Goal: Task Accomplishment & Management: Manage account settings

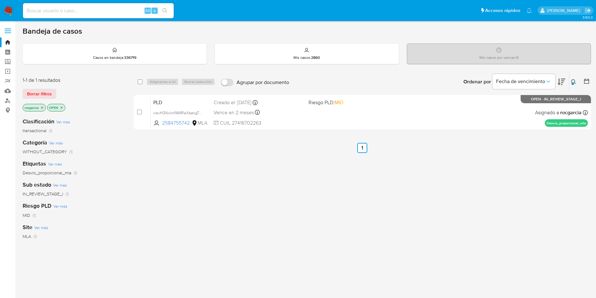
click at [571, 83] on div at bounding box center [572, 83] width 3 height 3
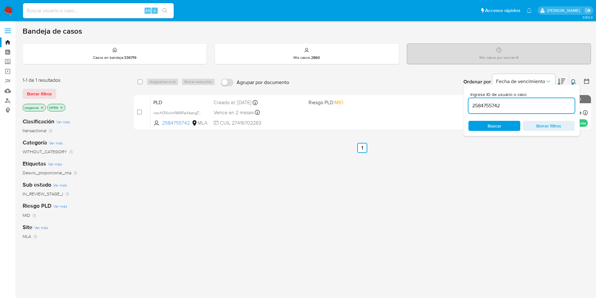
click at [490, 110] on div "2584755742" at bounding box center [521, 105] width 106 height 15
click at [490, 108] on input "2584755742" at bounding box center [521, 105] width 106 height 8
paste input "389315005"
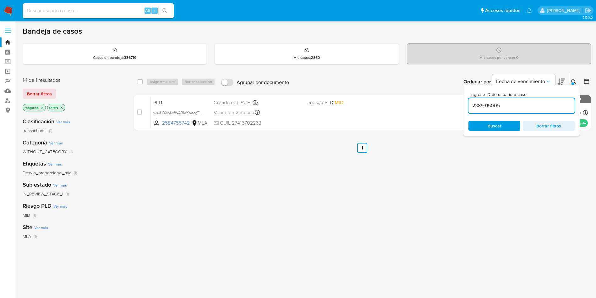
type input "2389315005"
click at [572, 83] on div at bounding box center [572, 83] width 3 height 3
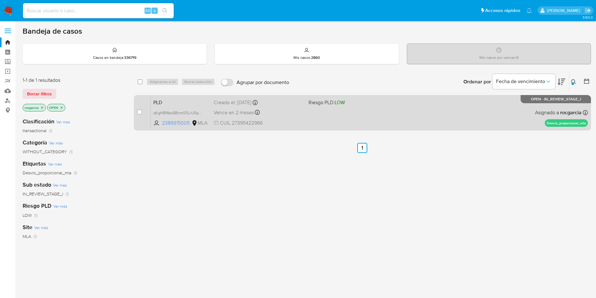
click at [379, 109] on div "PLD qKgHBWazSBnml01LxUSqCKTf 2389315005 MLA Riesgo PLD: LOW Creado el: 12/09/20…" at bounding box center [369, 112] width 437 height 32
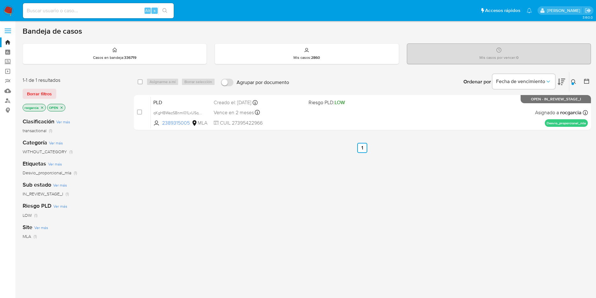
click at [87, 9] on input at bounding box center [98, 11] width 151 height 8
paste input "665492800"
type input "665492800"
click at [572, 74] on div "Ingrese ID de usuario o caso 2389315005 Buscar Borrar filtros" at bounding box center [574, 81] width 11 height 19
click at [576, 83] on icon at bounding box center [573, 81] width 5 height 5
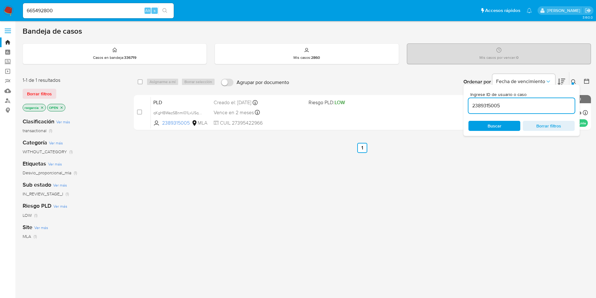
click at [485, 105] on input "2389315005" at bounding box center [521, 105] width 106 height 8
click at [573, 83] on div at bounding box center [572, 83] width 3 height 3
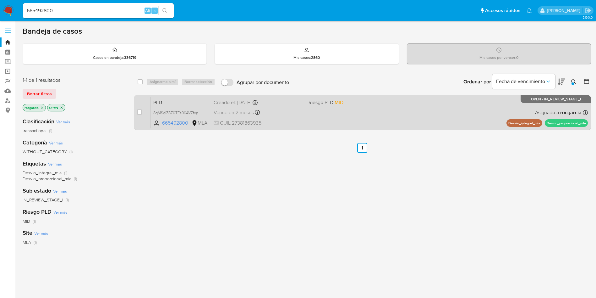
click at [405, 109] on div "PLD 8qMSqiZ8Z0TEs96AVZfonErm 665492800 MLA Riesgo PLD: MID Creado el: 12/09/202…" at bounding box center [369, 112] width 437 height 32
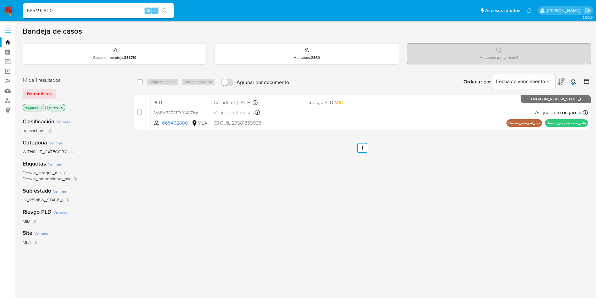
click at [571, 79] on button at bounding box center [574, 82] width 10 height 8
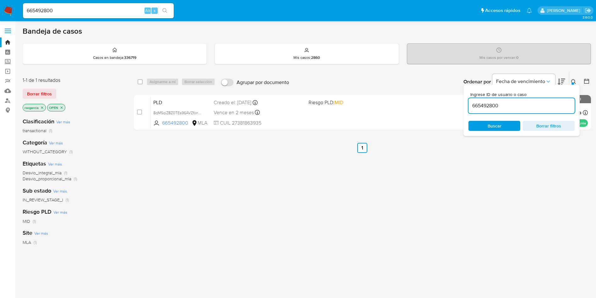
click at [498, 103] on input "665492800" at bounding box center [521, 105] width 106 height 8
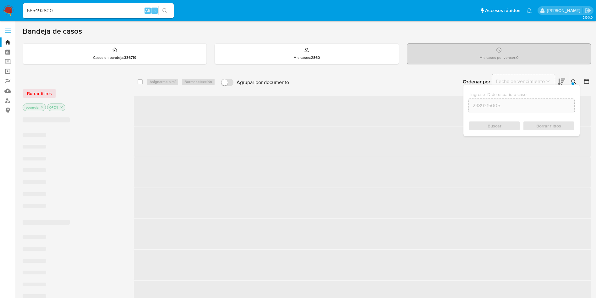
click at [574, 84] on div at bounding box center [572, 83] width 3 height 3
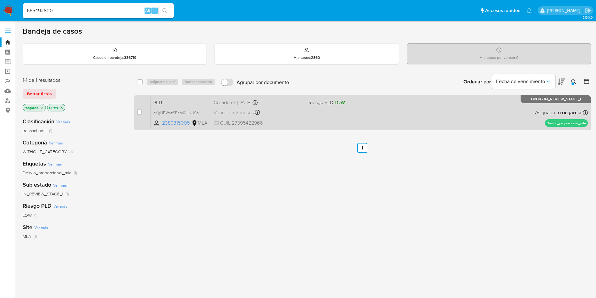
click at [363, 116] on div "PLD qKgHBWazSBnml01LxUSqCKTf 2389315005 MLA Riesgo PLD: LOW Creado el: 12/09/20…" at bounding box center [369, 112] width 437 height 32
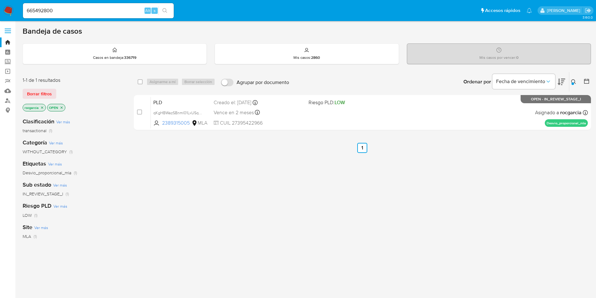
click at [573, 78] on button at bounding box center [574, 82] width 10 height 8
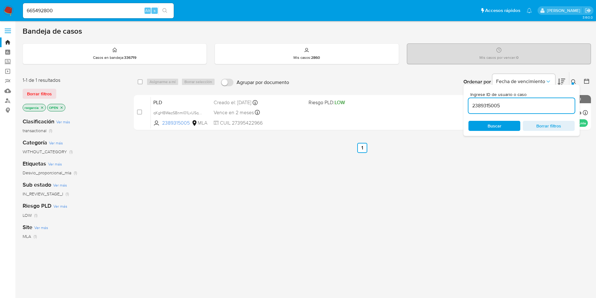
click at [484, 108] on input "2389315005" at bounding box center [521, 105] width 106 height 8
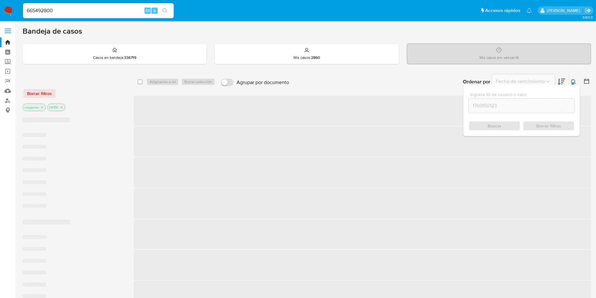
click at [572, 78] on button at bounding box center [574, 82] width 10 height 8
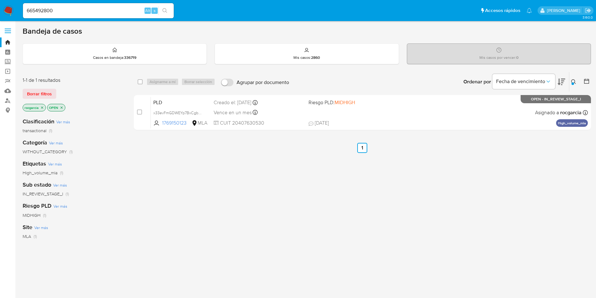
click at [63, 107] on icon "close-filter" at bounding box center [62, 108] width 4 height 4
click at [573, 79] on icon at bounding box center [573, 81] width 5 height 5
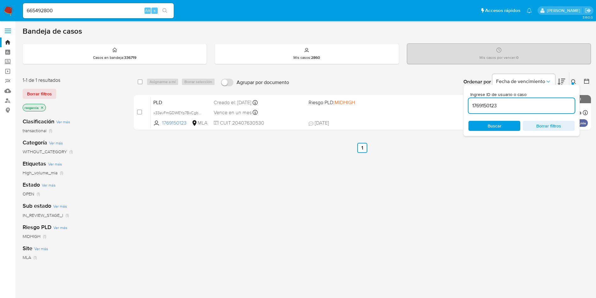
click at [473, 104] on input "1769150123" at bounding box center [521, 105] width 106 height 8
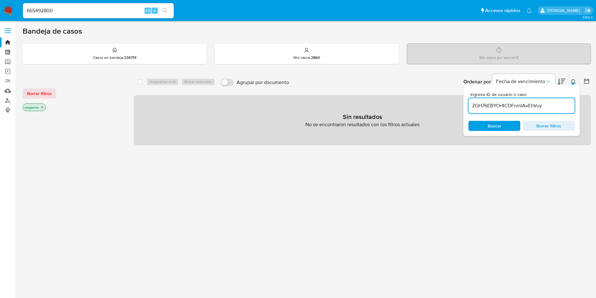
click at [549, 102] on input "ZGH76EBYOr4CDFnmIAvEhVuy" at bounding box center [521, 105] width 106 height 8
type input "ZGH76EBYOr4CDFnmIAvEhVuy"
click at [351, 172] on div "select-all-cases-checkbox Asignarme a mí Borrar selección Agrupar por documento…" at bounding box center [362, 214] width 457 height 284
click at [44, 11] on input "665492800" at bounding box center [98, 11] width 151 height 8
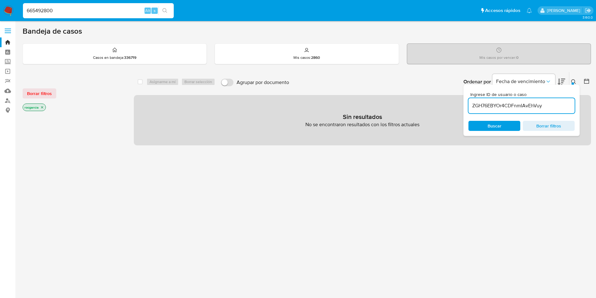
paste input "ZGH76EBYOr4CDFnmIAvEhVuy"
type input "ZGH76EBYOr4CDFnmIAvEhVuy"
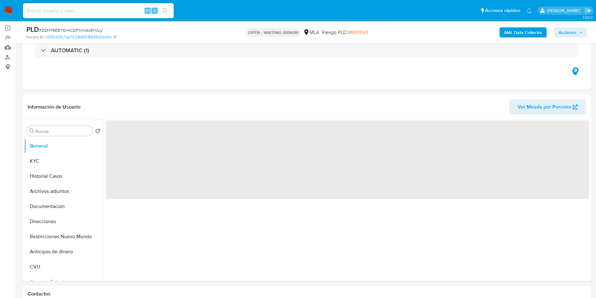
scroll to position [94, 0]
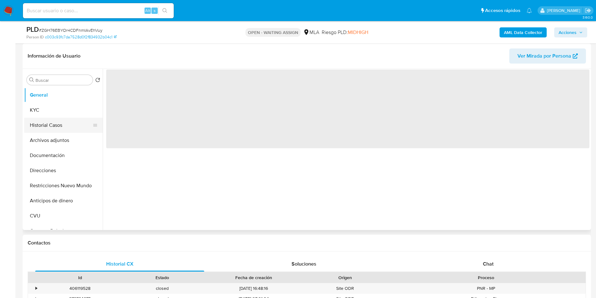
click at [39, 126] on button "Historial Casos" at bounding box center [61, 124] width 74 height 15
select select "10"
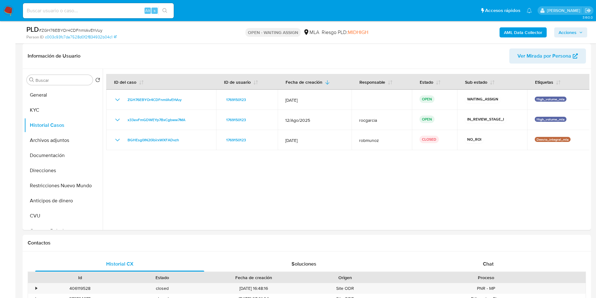
click at [13, 8] on img at bounding box center [8, 10] width 11 height 11
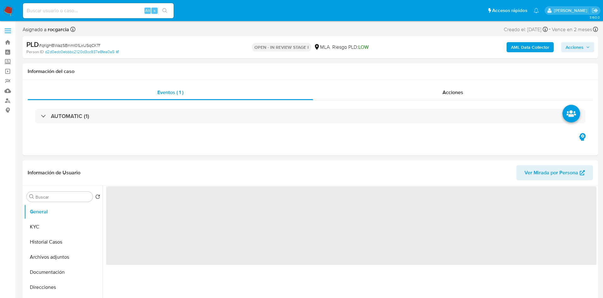
select select "10"
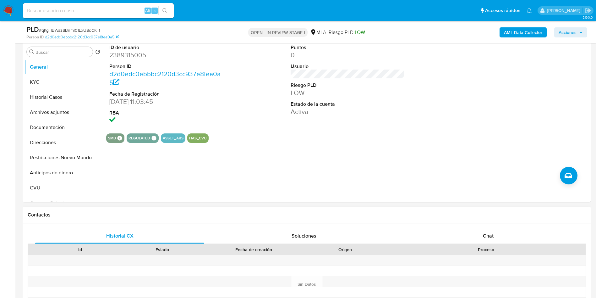
scroll to position [189, 0]
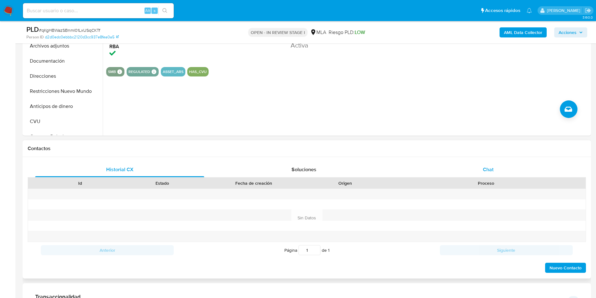
click at [488, 166] on span "Chat" at bounding box center [488, 169] width 11 height 7
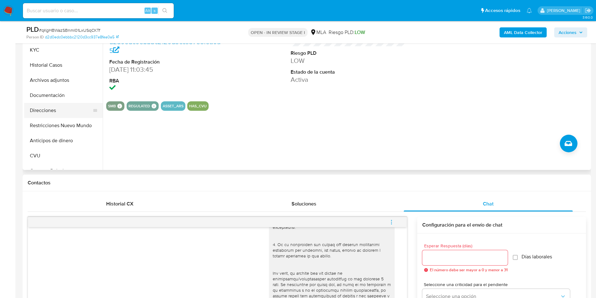
scroll to position [141, 0]
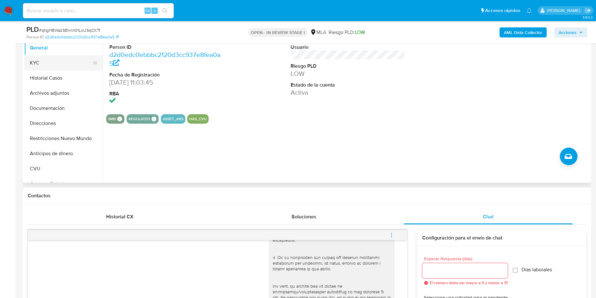
click at [54, 61] on button "KYC" at bounding box center [61, 62] width 74 height 15
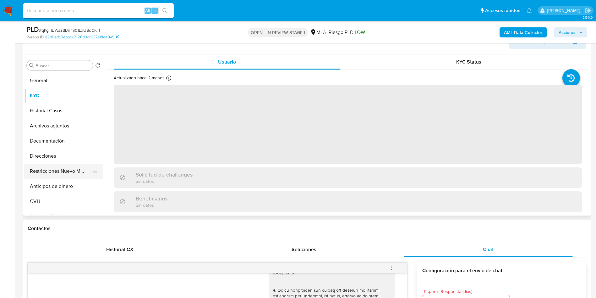
scroll to position [94, 0]
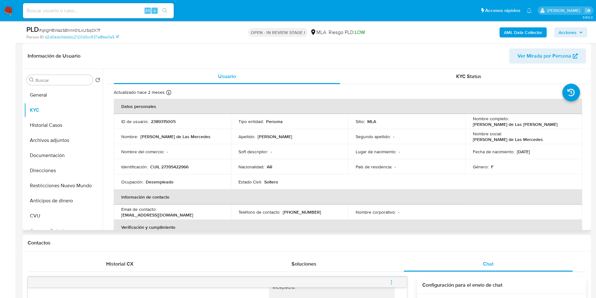
click at [173, 167] on p "CUIL 27395422966" at bounding box center [169, 167] width 38 height 6
copy p "27395422966"
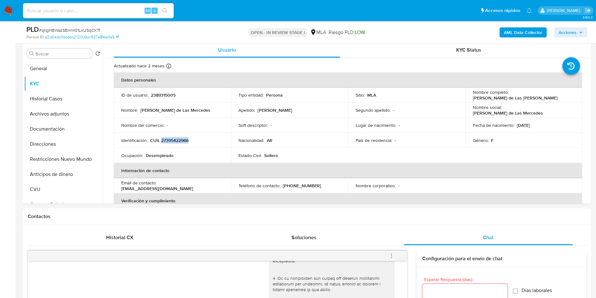
scroll to position [141, 0]
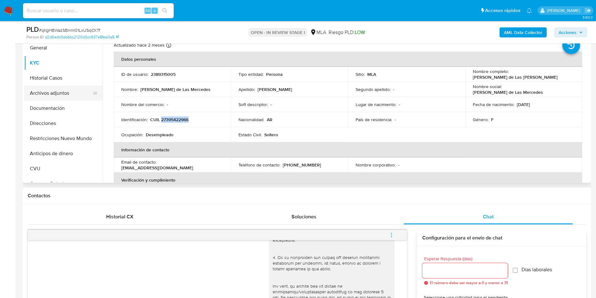
click at [72, 96] on button "Archivos adjuntos" at bounding box center [61, 92] width 74 height 15
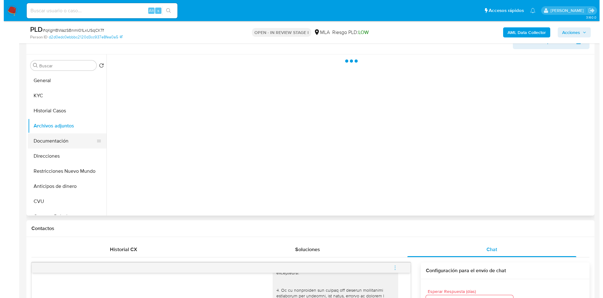
scroll to position [94, 0]
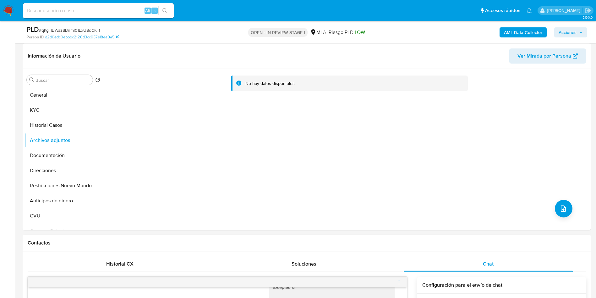
click at [536, 29] on b "AML Data Collector" at bounding box center [523, 32] width 38 height 10
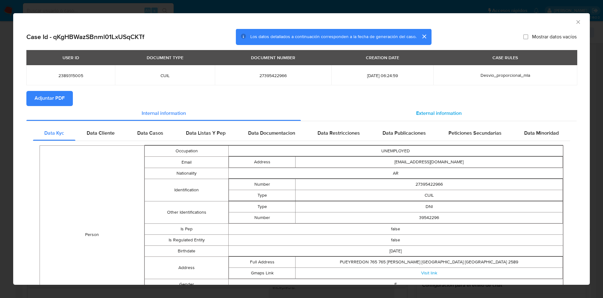
click at [423, 119] on div "External information" at bounding box center [439, 113] width 276 height 15
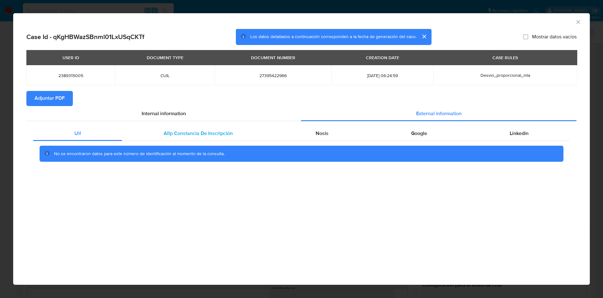
click at [215, 127] on div "Afip Constancia De Inscripción" at bounding box center [198, 133] width 152 height 15
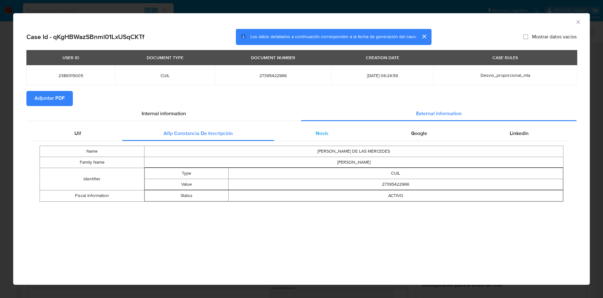
click at [322, 138] on div "Nosis" at bounding box center [322, 133] width 96 height 15
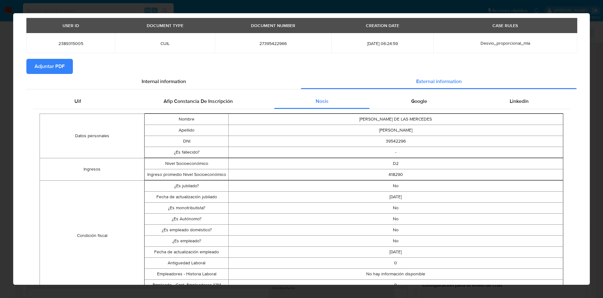
scroll to position [0, 0]
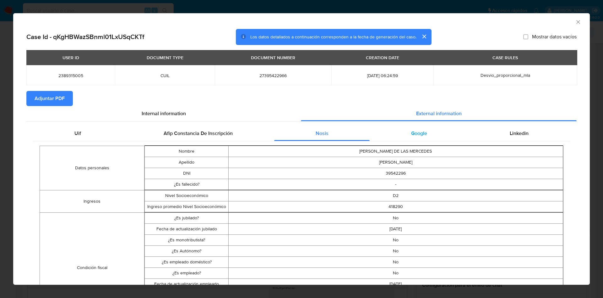
click at [413, 138] on div "Google" at bounding box center [419, 133] width 99 height 15
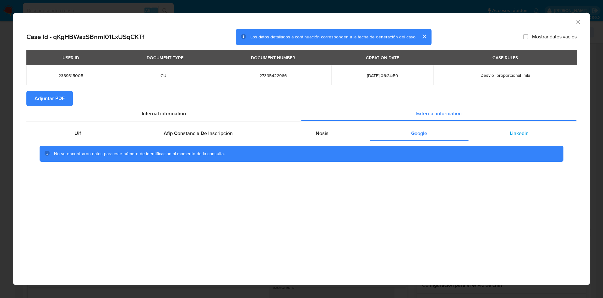
click at [514, 134] on span "Linkedin" at bounding box center [519, 132] width 19 height 7
click at [54, 101] on span "Adjuntar PDF" at bounding box center [50, 98] width 30 height 14
click at [580, 19] on icon "Cerrar ventana" at bounding box center [578, 22] width 6 height 6
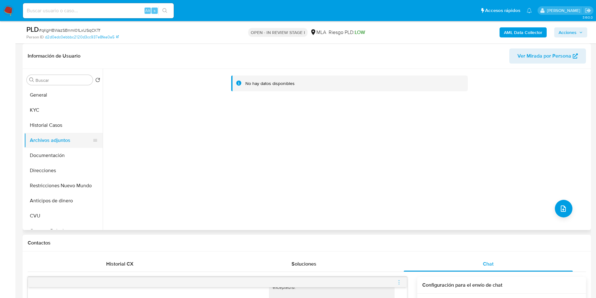
drag, startPoint x: 29, startPoint y: 125, endPoint x: 41, endPoint y: 143, distance: 21.8
click at [29, 125] on button "Historial Casos" at bounding box center [63, 124] width 79 height 15
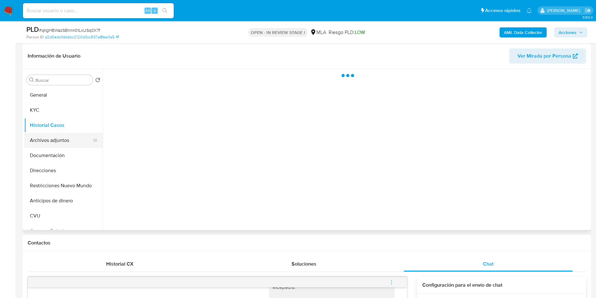
click at [41, 142] on button "Archivos adjuntos" at bounding box center [61, 140] width 74 height 15
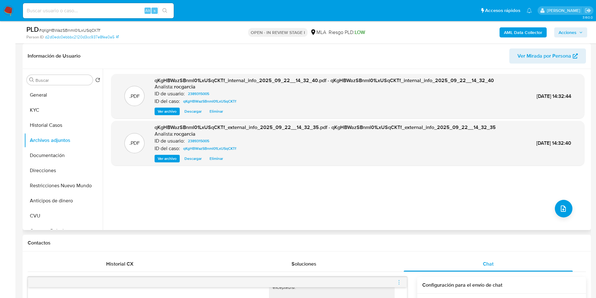
click at [552, 211] on div ".PDF qKgHBWazSBnml01LxUSqCKTf_internal_info_2025_09_22__14_32_40.pdf - qKgHBWaz…" at bounding box center [347, 149] width 473 height 151
click at [560, 211] on span "upload-file" at bounding box center [564, 209] width 8 height 8
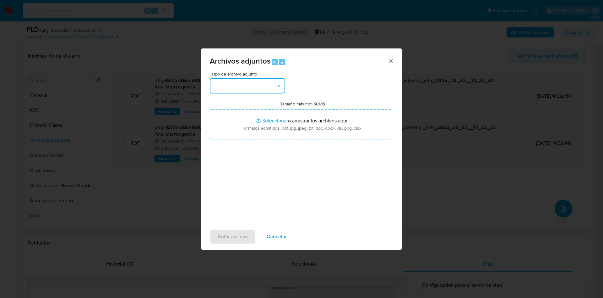
click at [227, 82] on button "button" at bounding box center [247, 85] width 75 height 15
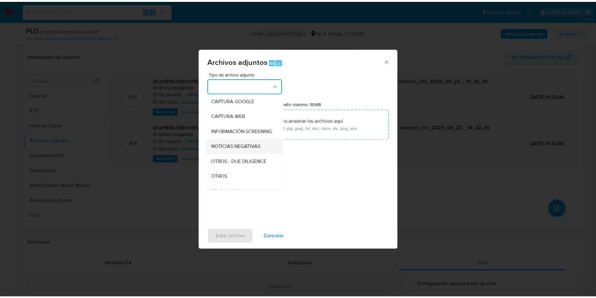
scroll to position [94, 0]
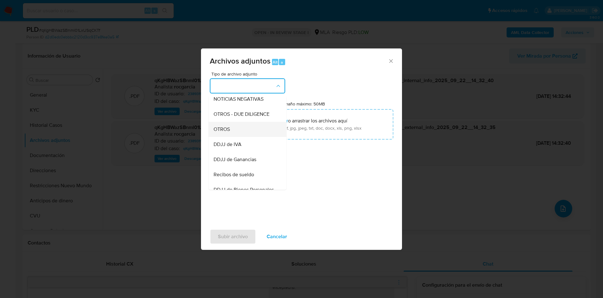
click at [235, 137] on div "OTROS" at bounding box center [246, 129] width 64 height 15
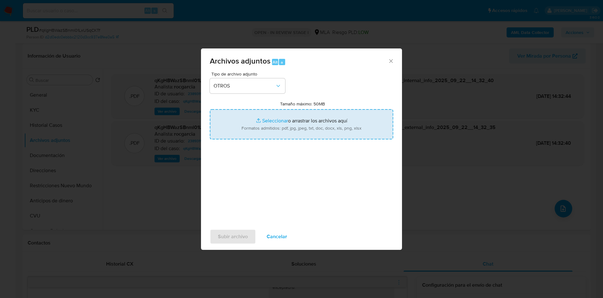
click at [243, 131] on input "Tamaño máximo: 50MB Seleccionar archivos" at bounding box center [301, 124] width 183 height 30
type input "C:\fakepath\Certificacion Negativa20250922.pdf"
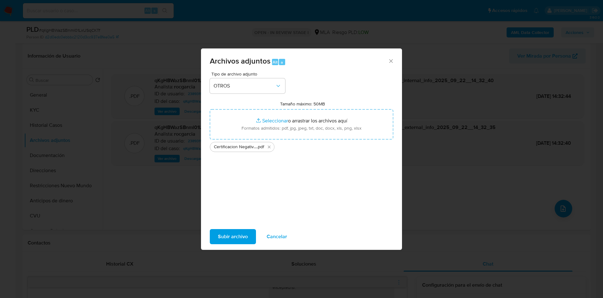
click at [231, 232] on span "Subir archivo" at bounding box center [233, 236] width 30 height 14
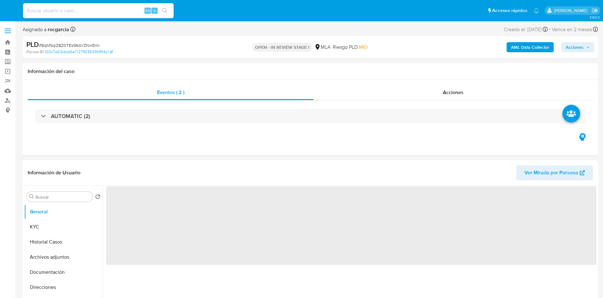
select select "10"
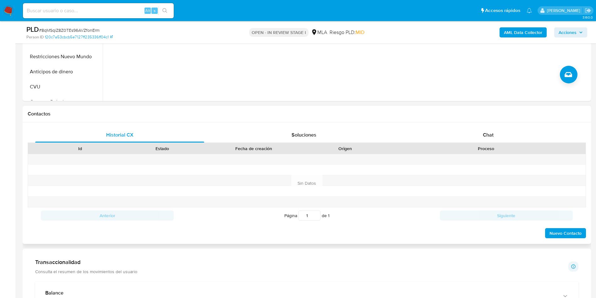
scroll to position [283, 0]
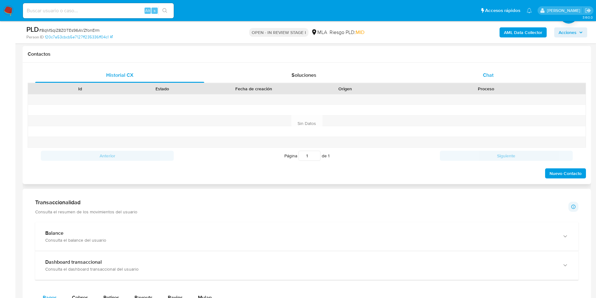
click at [484, 81] on div "Chat" at bounding box center [488, 75] width 169 height 15
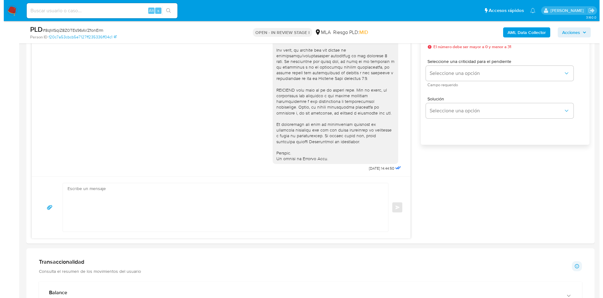
scroll to position [94, 0]
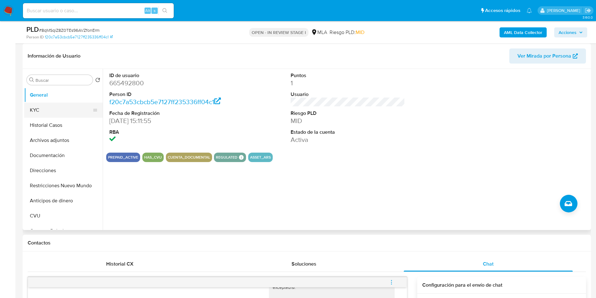
click at [47, 108] on button "KYC" at bounding box center [61, 109] width 74 height 15
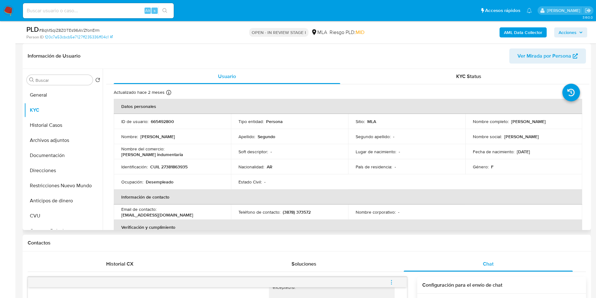
click at [178, 165] on p "CUIL 27381863935" at bounding box center [168, 167] width 37 height 6
copy p "27381863935"
click at [62, 137] on button "Archivos adjuntos" at bounding box center [61, 140] width 74 height 15
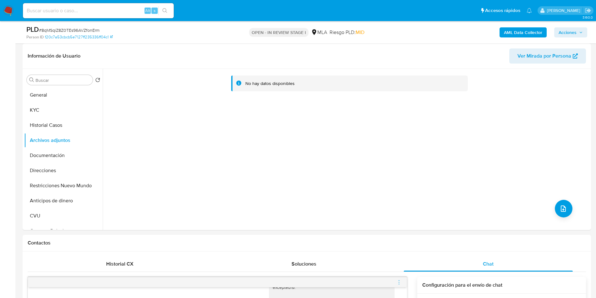
click at [514, 31] on b "AML Data Collector" at bounding box center [523, 32] width 38 height 10
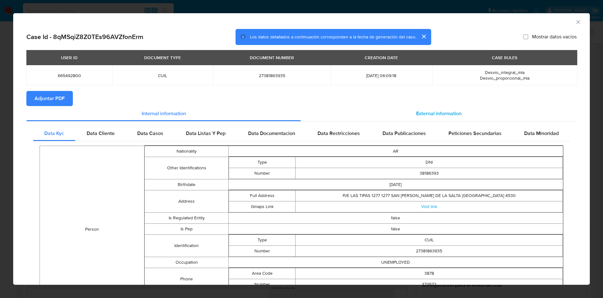
click at [443, 111] on span "External information" at bounding box center [439, 113] width 46 height 7
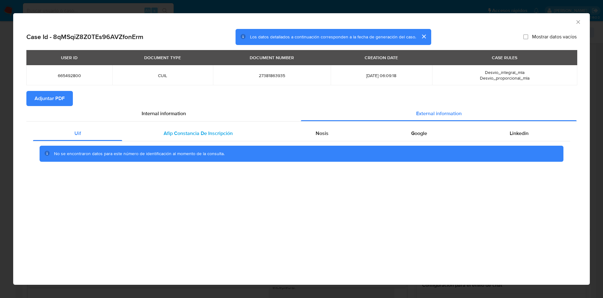
click at [205, 128] on div "Afip Constancia De Inscripción" at bounding box center [198, 133] width 152 height 15
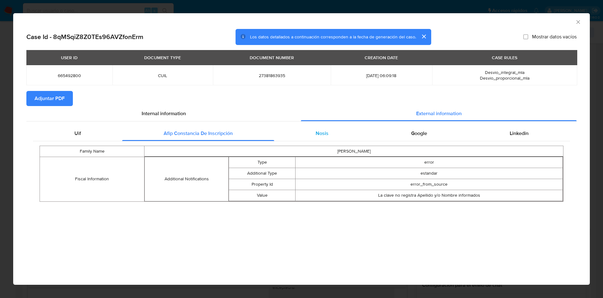
click at [325, 130] on span "Nosis" at bounding box center [322, 132] width 13 height 7
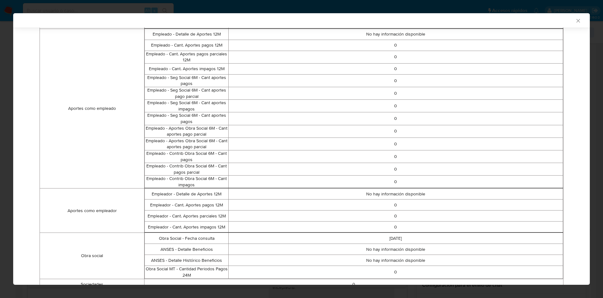
scroll to position [0, 0]
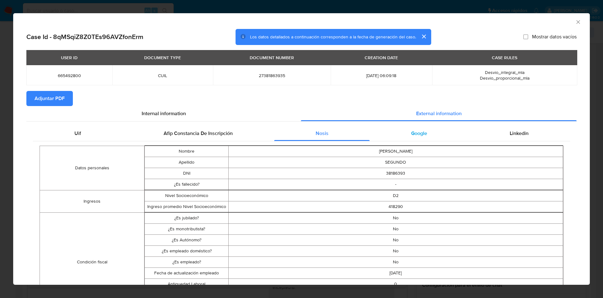
click at [416, 132] on span "Google" at bounding box center [419, 132] width 16 height 7
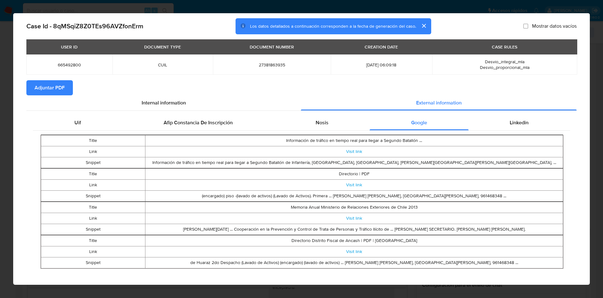
scroll to position [15, 0]
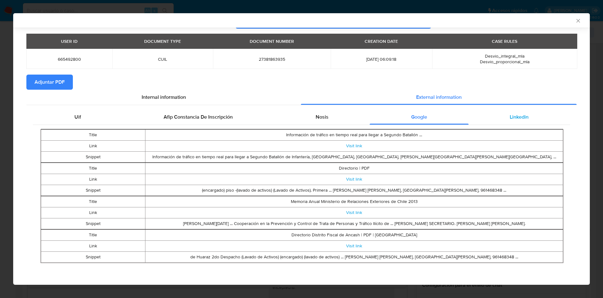
click at [516, 120] on div "Linkedin" at bounding box center [519, 116] width 101 height 15
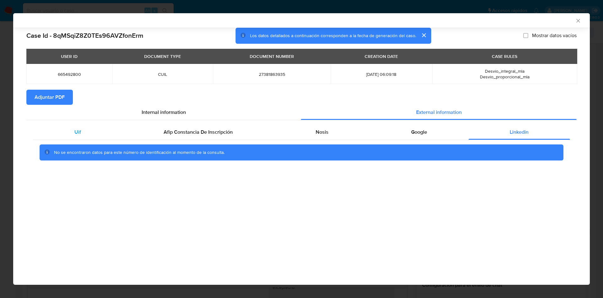
scroll to position [0, 0]
click at [48, 93] on span "Adjuntar PDF" at bounding box center [50, 97] width 30 height 14
click at [580, 23] on icon "Cerrar ventana" at bounding box center [578, 21] width 6 height 6
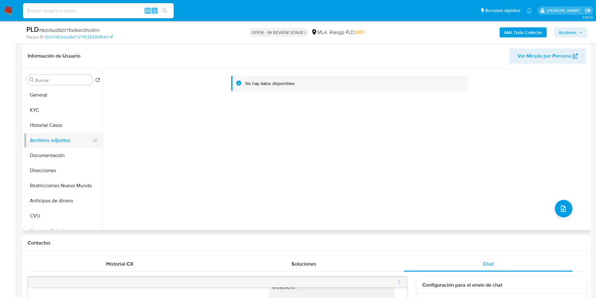
drag, startPoint x: 46, startPoint y: 121, endPoint x: 46, endPoint y: 135, distance: 14.8
click at [46, 121] on button "Historial Casos" at bounding box center [63, 124] width 79 height 15
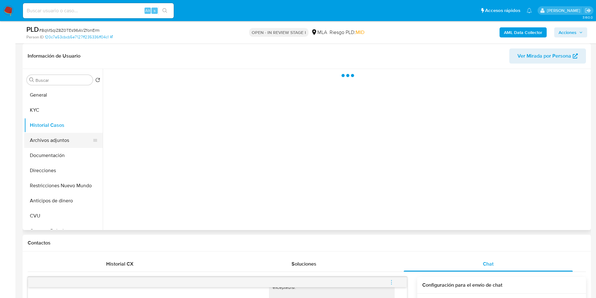
click at [47, 142] on button "Archivos adjuntos" at bounding box center [61, 140] width 74 height 15
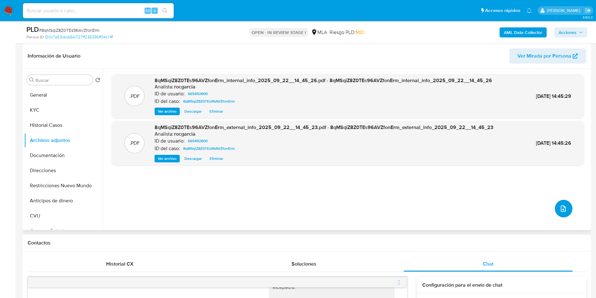
click at [565, 209] on button "upload-file" at bounding box center [564, 208] width 18 height 18
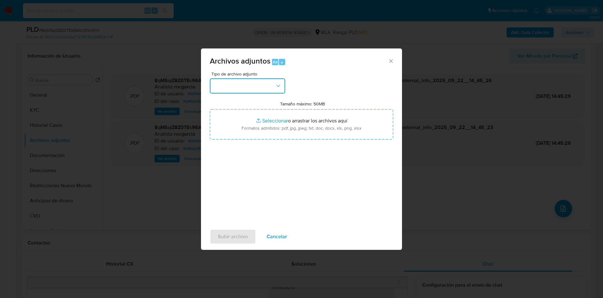
click at [221, 88] on button "button" at bounding box center [247, 85] width 75 height 15
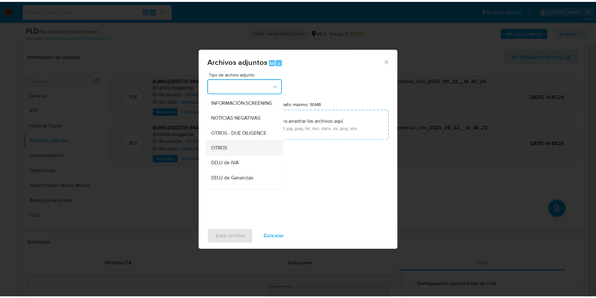
scroll to position [94, 0]
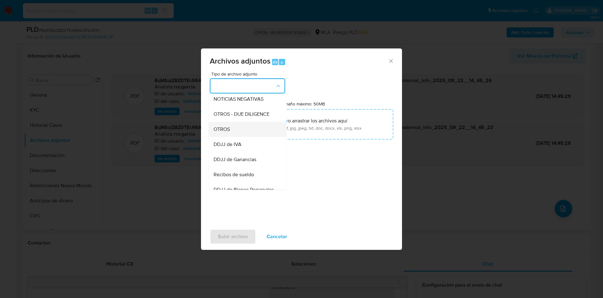
click at [228, 132] on span "OTROS" at bounding box center [222, 129] width 16 height 6
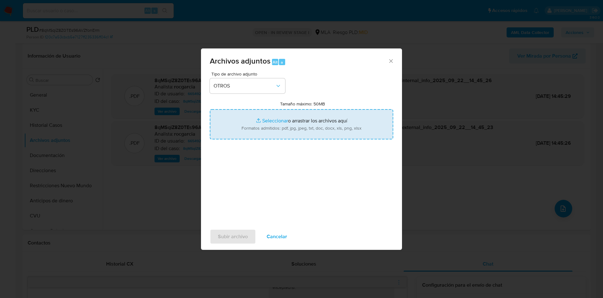
click at [243, 126] on input "Tamaño máximo: 50MB Seleccionar archivos" at bounding box center [301, 124] width 183 height 30
type input "C:\fakepath\Certificacion Negativa20250922 (1).pdf"
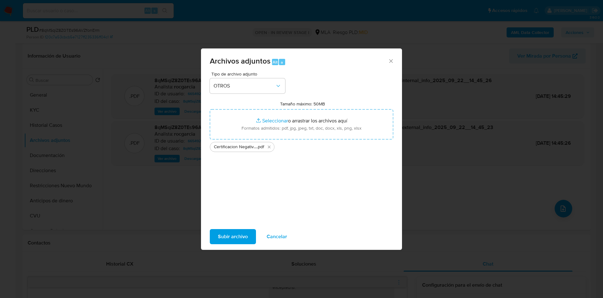
click at [233, 237] on span "Subir archivo" at bounding box center [233, 236] width 30 height 14
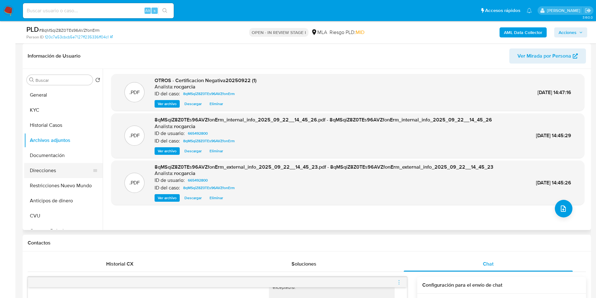
click at [44, 173] on button "Direcciones" at bounding box center [61, 170] width 74 height 15
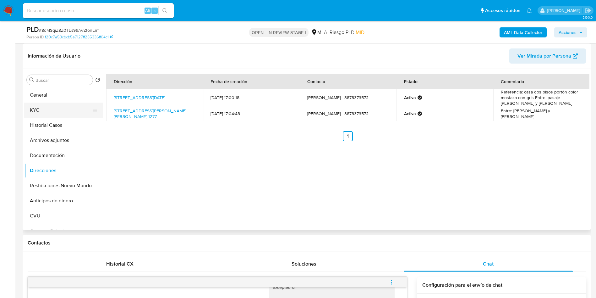
click at [60, 110] on button "KYC" at bounding box center [61, 109] width 74 height 15
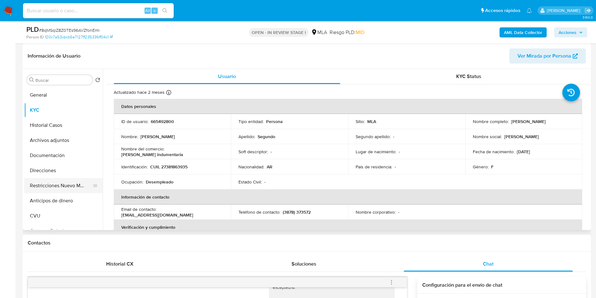
click at [54, 187] on button "Restricciones Nuevo Mundo" at bounding box center [61, 185] width 74 height 15
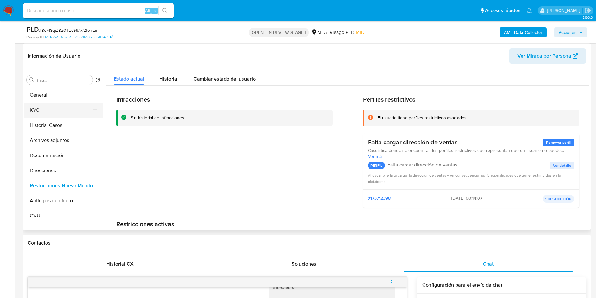
click at [54, 106] on button "KYC" at bounding box center [61, 109] width 74 height 15
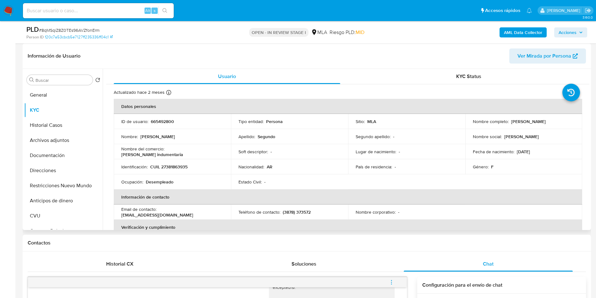
click at [161, 122] on p "665492800" at bounding box center [162, 121] width 23 height 6
copy p "665492800"
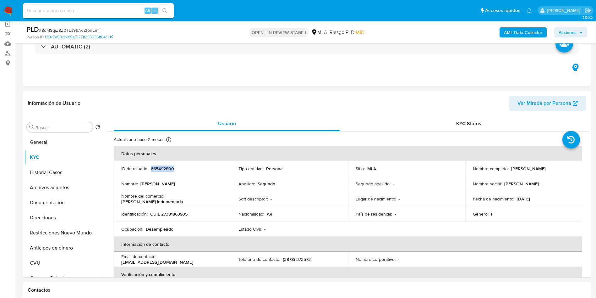
scroll to position [189, 0]
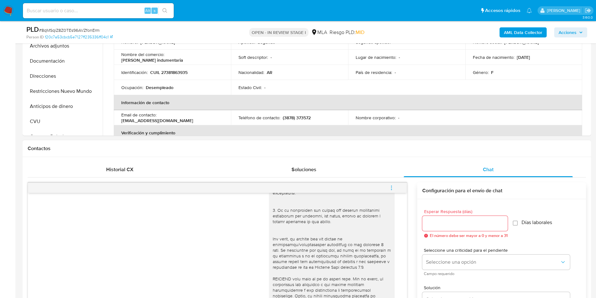
click at [391, 187] on icon "menu-action" at bounding box center [391, 187] width 1 height 1
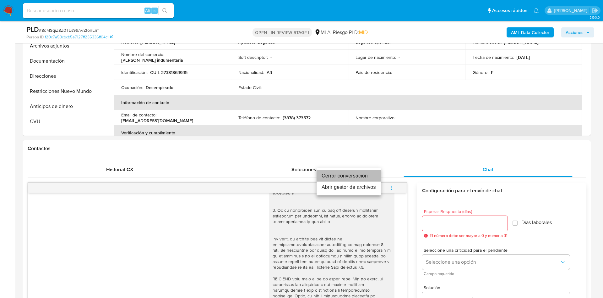
click at [357, 175] on li "Cerrar conversación" at bounding box center [349, 175] width 64 height 11
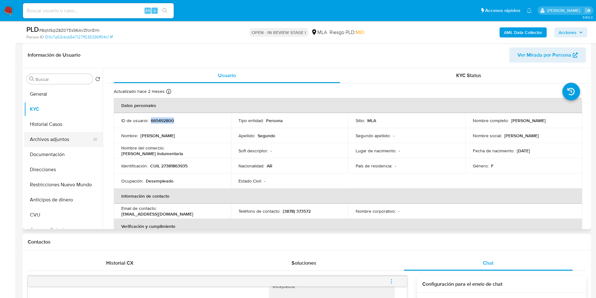
scroll to position [94, 0]
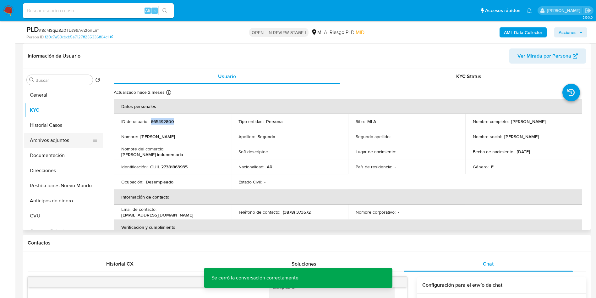
drag, startPoint x: 56, startPoint y: 133, endPoint x: 51, endPoint y: 138, distance: 7.6
click at [56, 133] on button "Archivos adjuntos" at bounding box center [61, 140] width 74 height 15
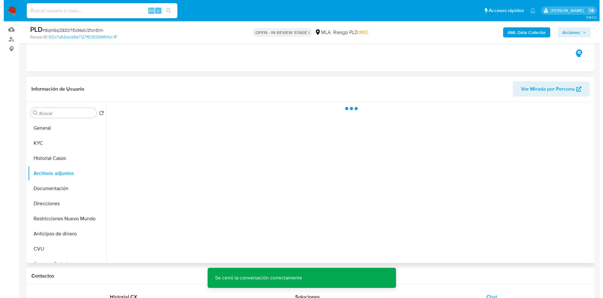
scroll to position [47, 0]
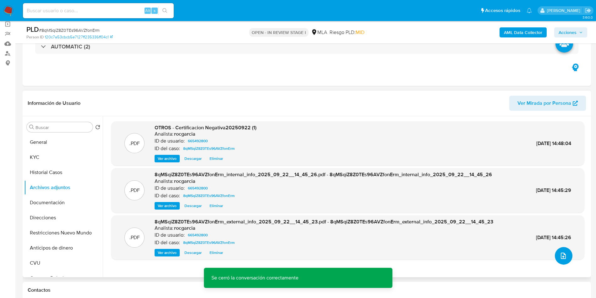
click at [562, 254] on icon "upload-file" at bounding box center [564, 256] width 8 height 8
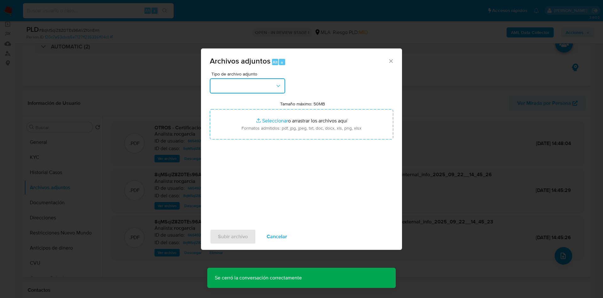
click at [246, 86] on button "button" at bounding box center [247, 85] width 75 height 15
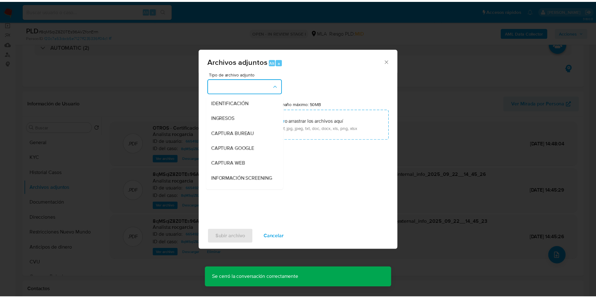
scroll to position [94, 0]
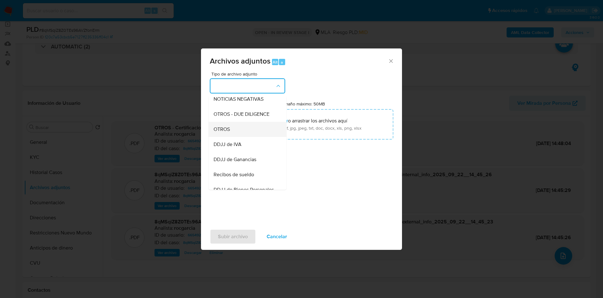
click at [230, 136] on div "OTROS" at bounding box center [246, 129] width 64 height 15
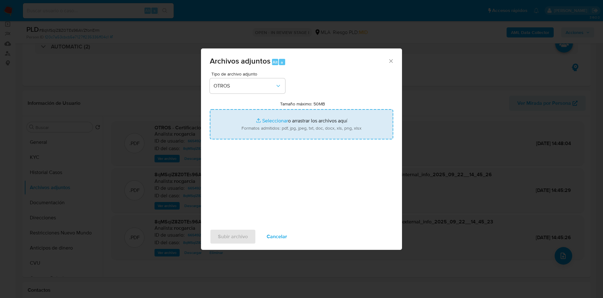
click at [252, 122] on input "Tamaño máximo: 50MB Seleccionar archivos" at bounding box center [301, 124] width 183 height 30
type input "C:\fakepath\Caselog 8qMSqiZ8Z0TEs96AVZfonErm -665492800.docx"
drag, startPoint x: 252, startPoint y: 122, endPoint x: 268, endPoint y: 121, distance: 15.5
click at [268, 121] on input "Tamaño máximo: 50MB Seleccionar archivos" at bounding box center [301, 124] width 183 height 30
type input "C:\fakepath\Movimientos 665492800.xlsx"
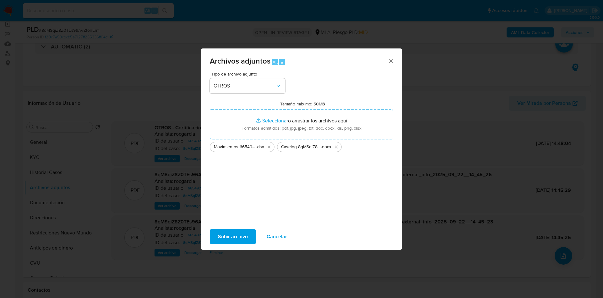
click at [229, 237] on span "Subir archivo" at bounding box center [233, 236] width 30 height 14
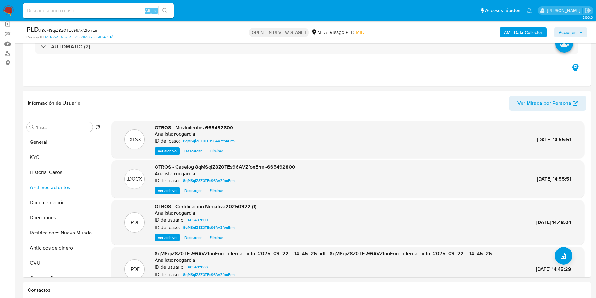
click at [575, 33] on span "Acciones" at bounding box center [568, 32] width 18 height 10
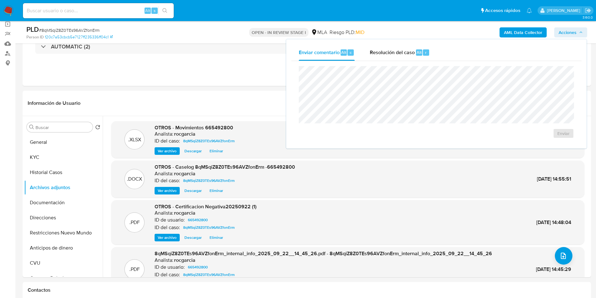
click at [384, 63] on div "Enviar" at bounding box center [436, 102] width 290 height 82
click at [390, 51] on span "Resolución del caso" at bounding box center [392, 51] width 45 height 7
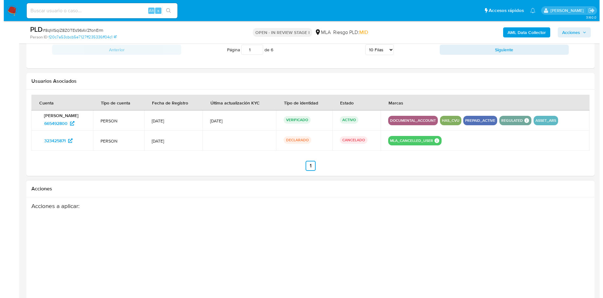
scroll to position [981, 0]
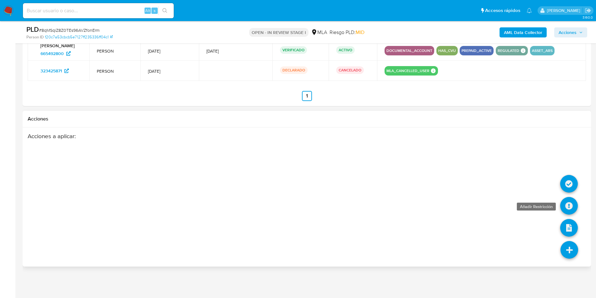
click at [567, 204] on icon at bounding box center [569, 206] width 18 height 18
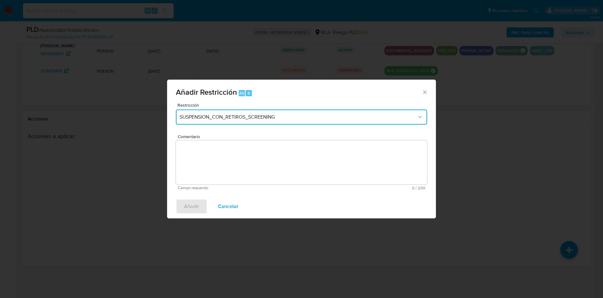
click at [239, 117] on span "SUSPENSION_CON_RETIROS_SCREENING" at bounding box center [299, 117] width 238 height 6
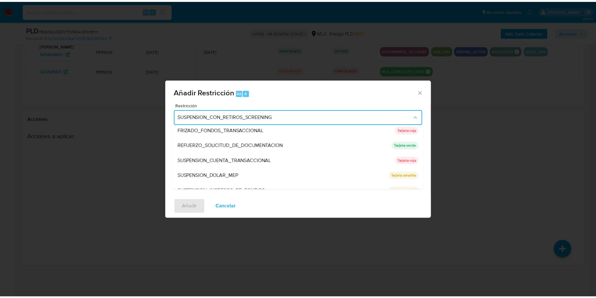
scroll to position [133, 0]
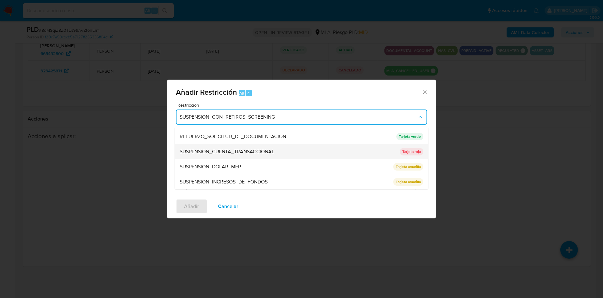
click at [280, 148] on div "SUSPENSION_CUENTA_TRANSACCIONAL" at bounding box center [288, 151] width 216 height 15
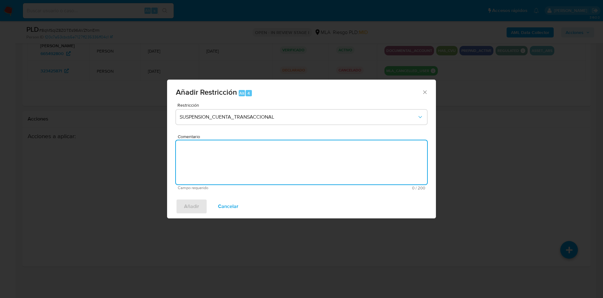
click at [287, 166] on textarea "Comentario" at bounding box center [301, 162] width 251 height 44
type textarea "AML"
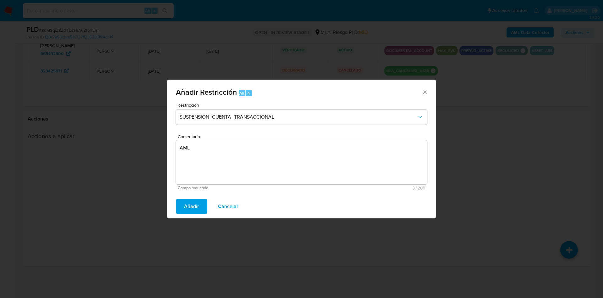
click at [189, 207] on span "Añadir" at bounding box center [191, 206] width 15 height 14
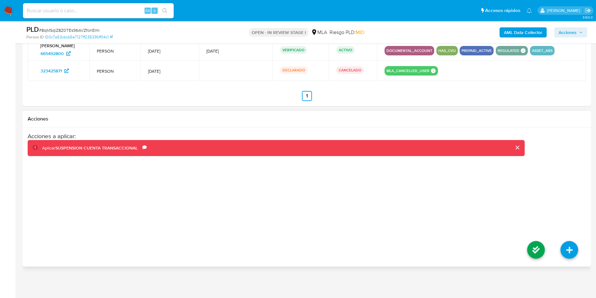
click at [523, 254] on li at bounding box center [535, 250] width 33 height 35
click at [529, 254] on icon at bounding box center [536, 250] width 18 height 18
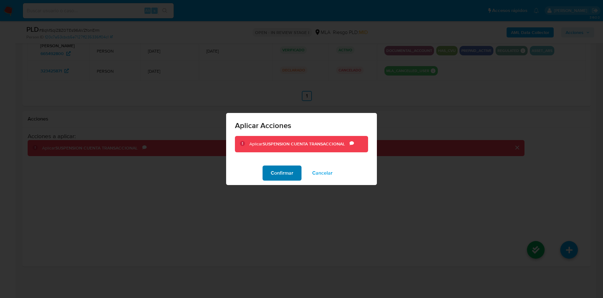
click at [286, 176] on span "Confirmar" at bounding box center [282, 173] width 23 height 14
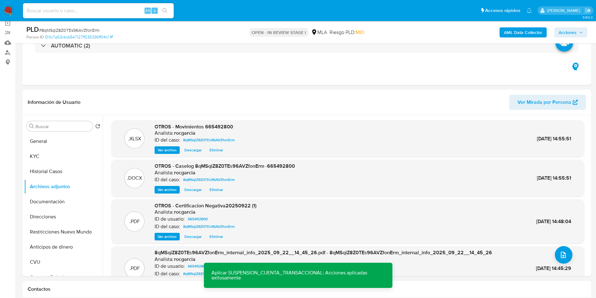
scroll to position [47, 0]
click at [64, 169] on button "Historial Casos" at bounding box center [61, 172] width 74 height 15
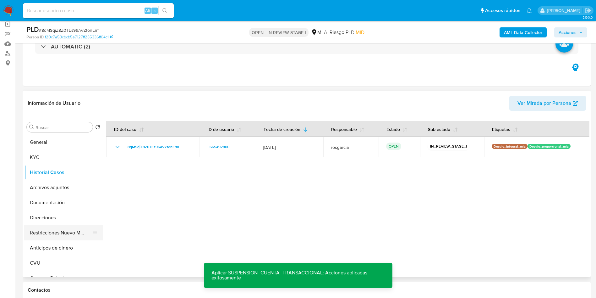
click at [57, 227] on button "Restricciones Nuevo Mundo" at bounding box center [61, 232] width 74 height 15
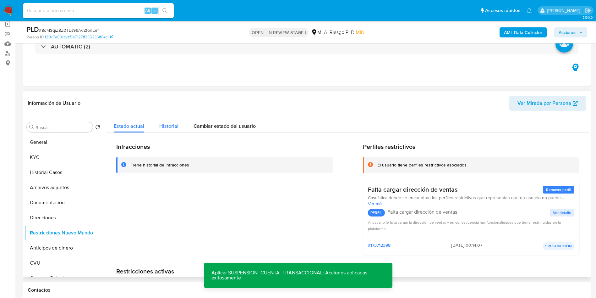
click at [178, 131] on button "Historial" at bounding box center [169, 124] width 34 height 17
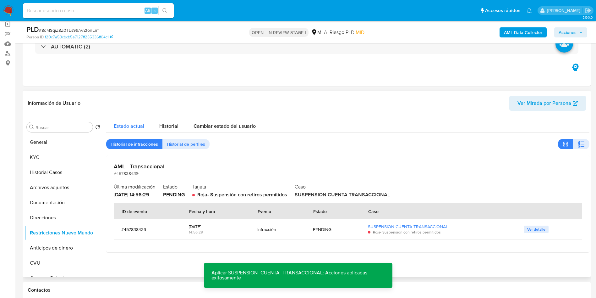
click at [133, 120] on div "Estado actual" at bounding box center [129, 124] width 30 height 17
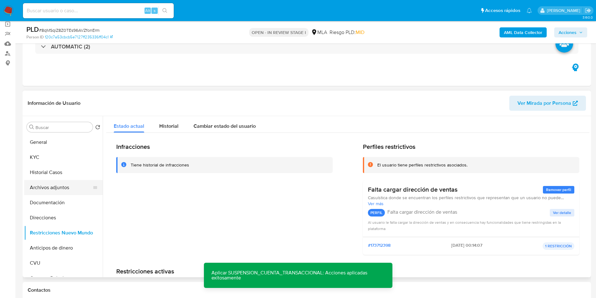
click at [54, 187] on button "Archivos adjuntos" at bounding box center [61, 187] width 74 height 15
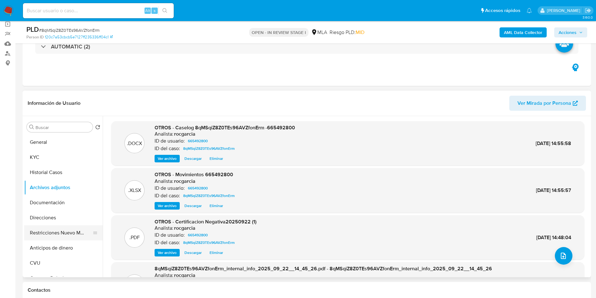
drag, startPoint x: 47, startPoint y: 223, endPoint x: 48, endPoint y: 226, distance: 3.7
click at [48, 226] on ul "General KYC Historial Casos Archivos adjuntos Documentación Direcciones Restric…" at bounding box center [63, 205] width 79 height 142
click at [45, 230] on button "Restricciones Nuevo Mundo" at bounding box center [61, 232] width 74 height 15
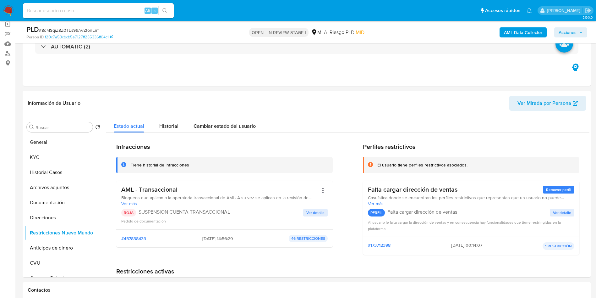
click at [567, 31] on span "Acciones" at bounding box center [568, 32] width 18 height 10
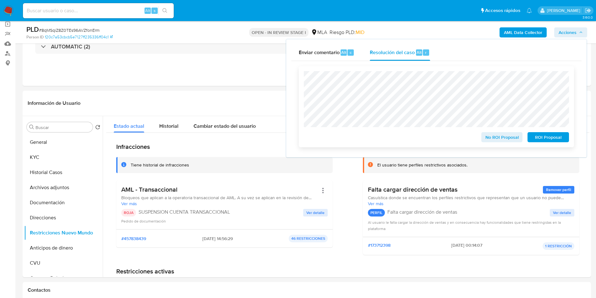
click at [556, 140] on span "ROI Proposal" at bounding box center [548, 137] width 33 height 9
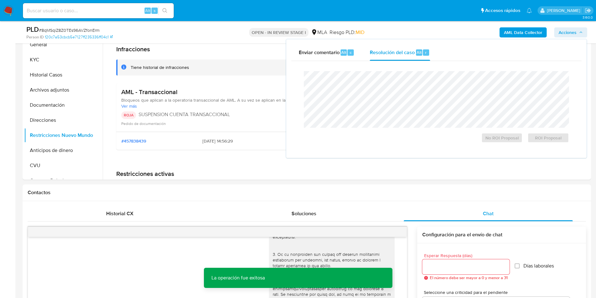
scroll to position [141, 0]
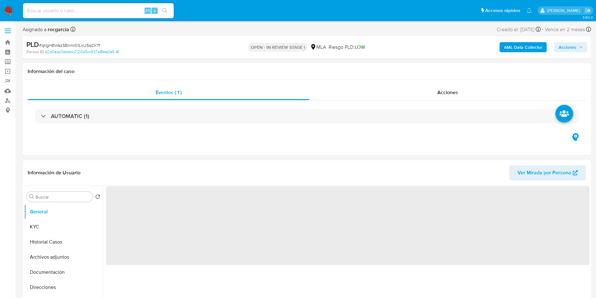
select select "10"
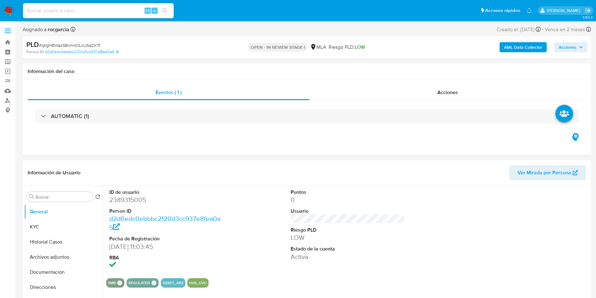
drag, startPoint x: 47, startPoint y: 250, endPoint x: 0, endPoint y: 199, distance: 68.7
click at [47, 249] on button "Archivos adjuntos" at bounding box center [63, 256] width 79 height 15
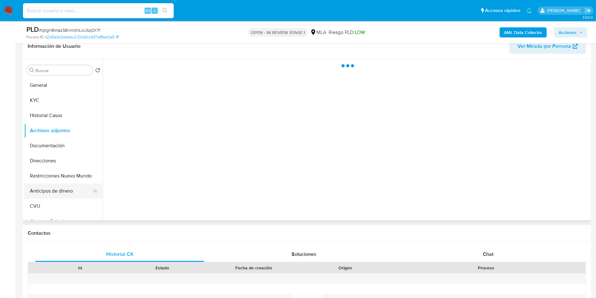
scroll to position [141, 0]
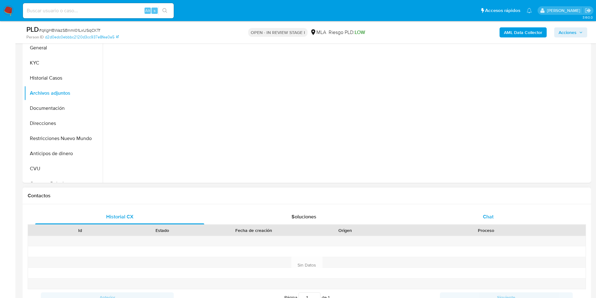
click at [475, 217] on div "Chat" at bounding box center [488, 216] width 169 height 15
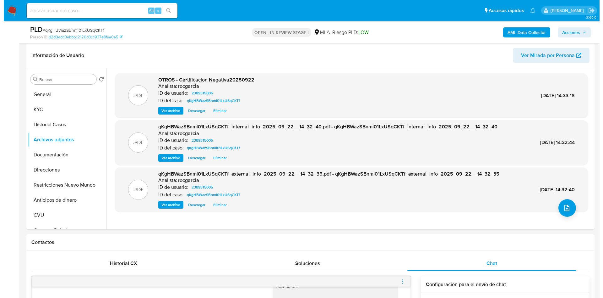
scroll to position [94, 0]
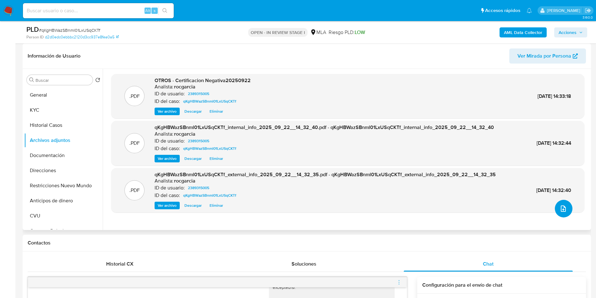
click at [560, 208] on icon "upload-file" at bounding box center [564, 209] width 8 height 8
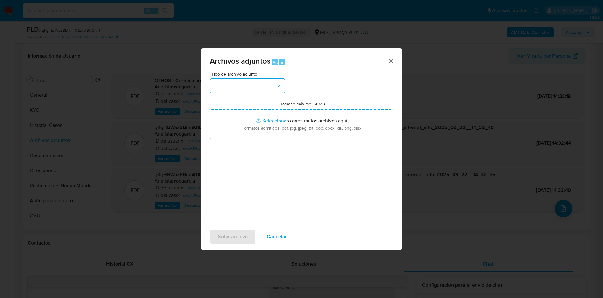
click at [248, 92] on button "button" at bounding box center [247, 85] width 75 height 15
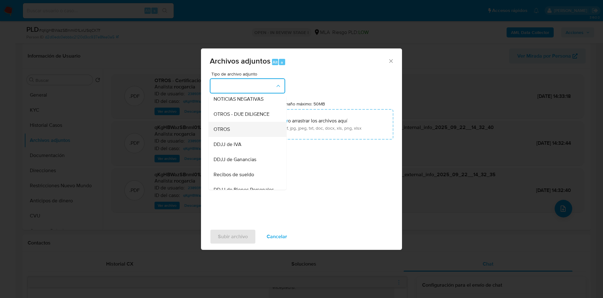
click at [244, 135] on div "OTROS" at bounding box center [246, 129] width 64 height 15
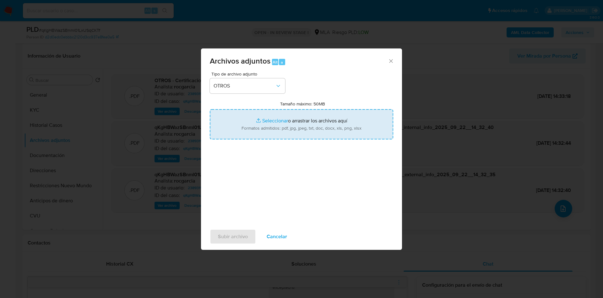
click at [277, 112] on input "Tamaño máximo: 50MB Seleccionar archivos" at bounding box center [301, 124] width 183 height 30
type input "C:\fakepath\Movimientos 2389315005.xlsx"
click at [266, 110] on input "Tamaño máximo: 50MB Seleccionar archivos" at bounding box center [301, 124] width 183 height 30
type input "C:\fakepath\Caselog qKgHBWazSBnml01LxUSqCKTf - 2389315005.docx"
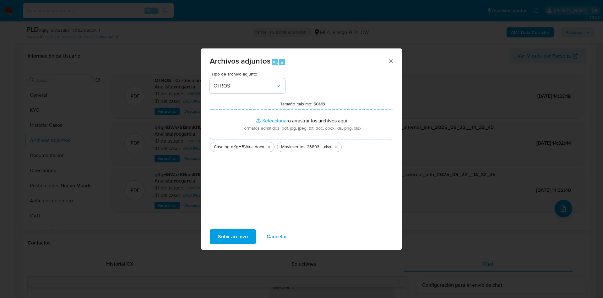
click at [237, 233] on span "Subir archivo" at bounding box center [233, 236] width 30 height 14
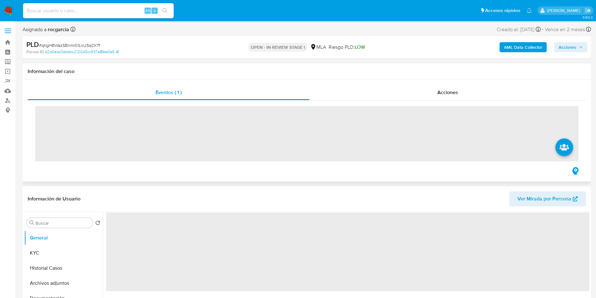
scroll to position [94, 0]
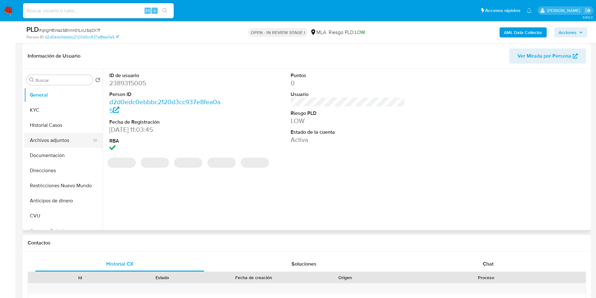
select select "10"
click at [43, 134] on button "Archivos adjuntos" at bounding box center [61, 140] width 74 height 15
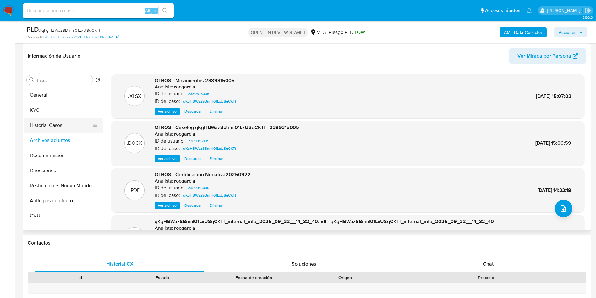
click at [32, 120] on button "Historial Casos" at bounding box center [61, 124] width 74 height 15
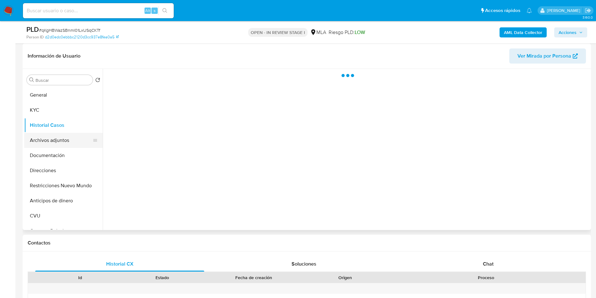
click at [34, 135] on button "Archivos adjuntos" at bounding box center [61, 140] width 74 height 15
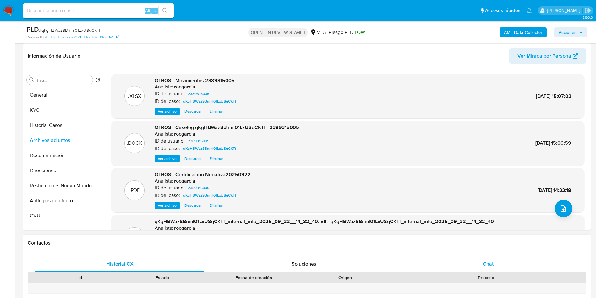
click at [510, 270] on div "Chat" at bounding box center [488, 263] width 169 height 15
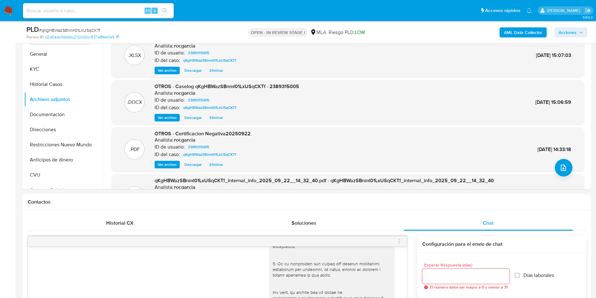
scroll to position [47, 0]
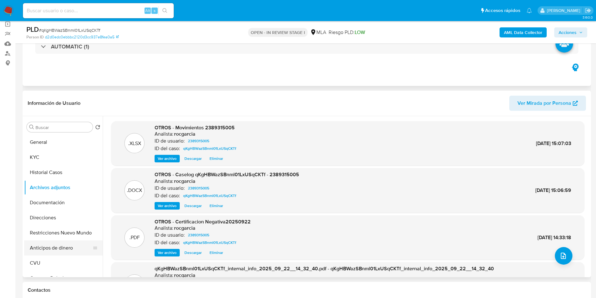
click at [55, 240] on button "Anticipos de dinero" at bounding box center [61, 247] width 74 height 15
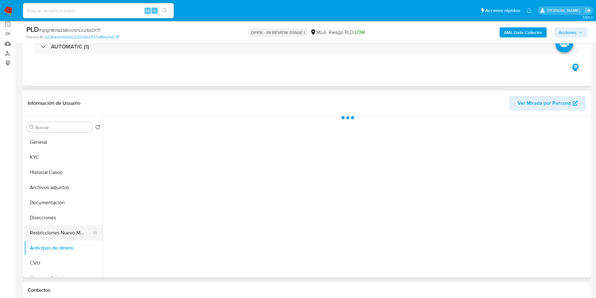
click at [63, 227] on button "Restricciones Nuevo Mundo" at bounding box center [61, 232] width 74 height 15
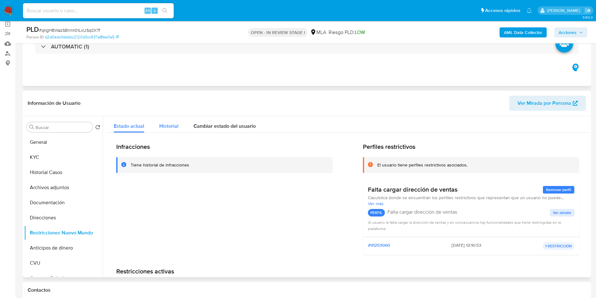
click at [166, 126] on span "Historial" at bounding box center [168, 125] width 19 height 7
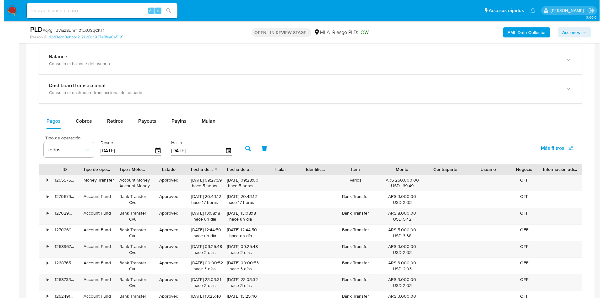
scroll to position [981, 0]
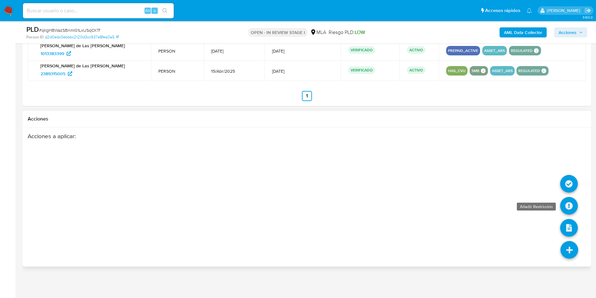
click at [570, 211] on icon at bounding box center [569, 206] width 18 height 18
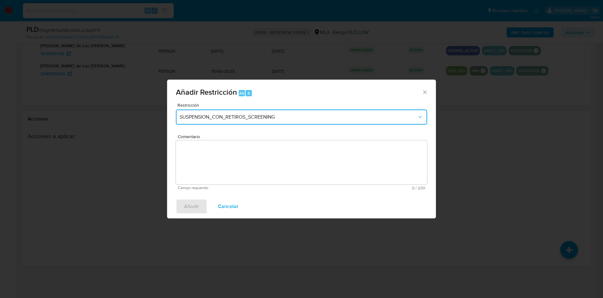
click at [200, 116] on span "SUSPENSION_CON_RETIROS_SCREENING" at bounding box center [299, 117] width 238 height 6
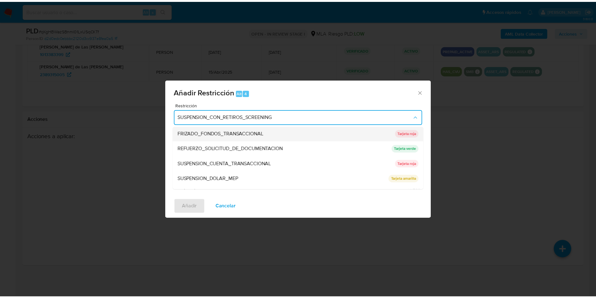
scroll to position [133, 0]
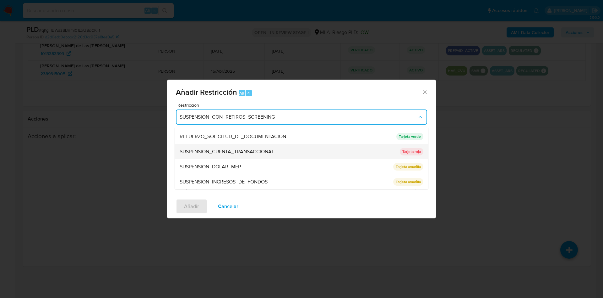
click at [241, 152] on span "SUSPENSION_CUENTA_TRANSACCIONAL" at bounding box center [227, 151] width 95 height 6
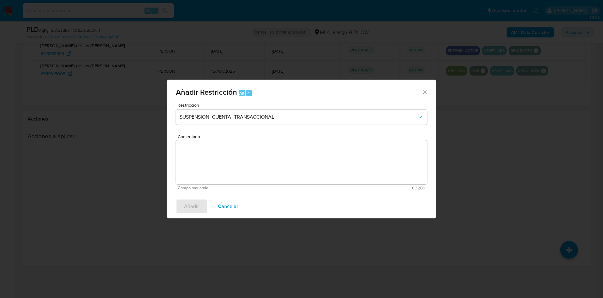
click at [266, 173] on textarea "Comentario" at bounding box center [301, 162] width 251 height 44
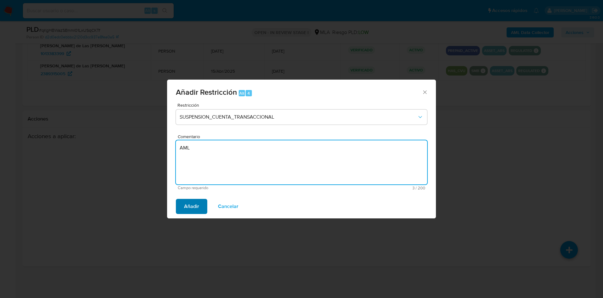
type textarea "AML"
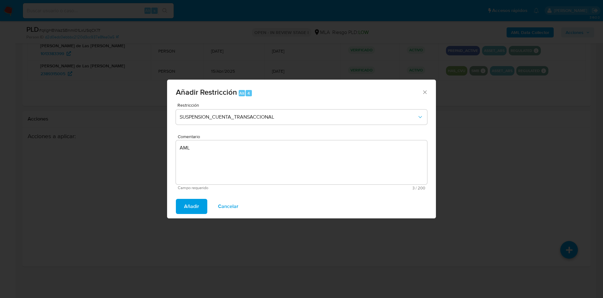
click at [186, 210] on span "Añadir" at bounding box center [191, 206] width 15 height 14
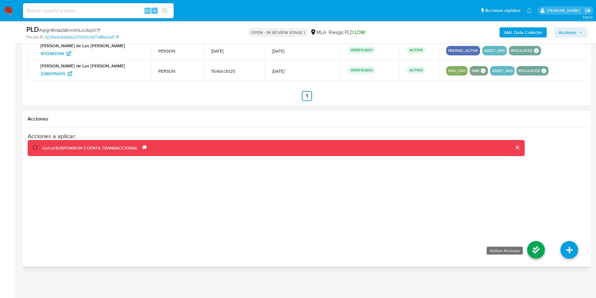
click at [534, 246] on icon at bounding box center [536, 250] width 18 height 18
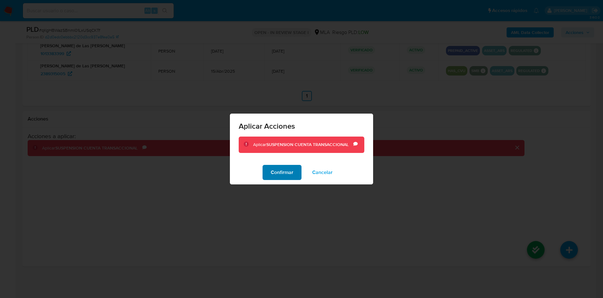
click at [265, 173] on button "Confirmar" at bounding box center [282, 172] width 39 height 15
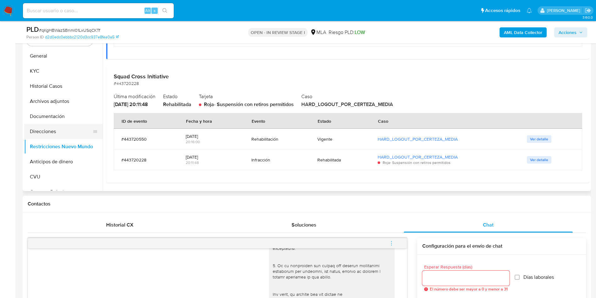
click at [36, 137] on button "Direcciones" at bounding box center [61, 131] width 74 height 15
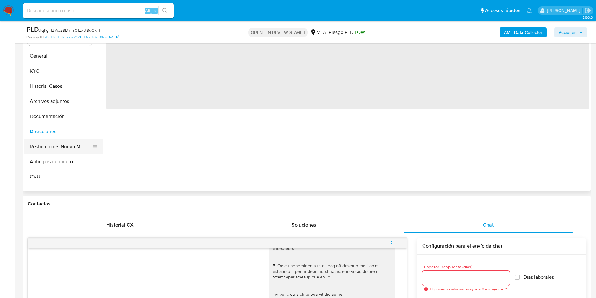
click at [35, 139] on button "Restricciones Nuevo Mundo" at bounding box center [61, 146] width 74 height 15
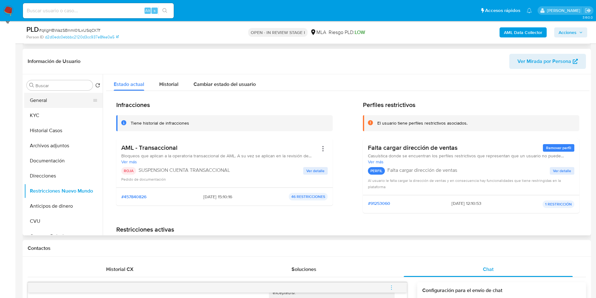
scroll to position [39, 0]
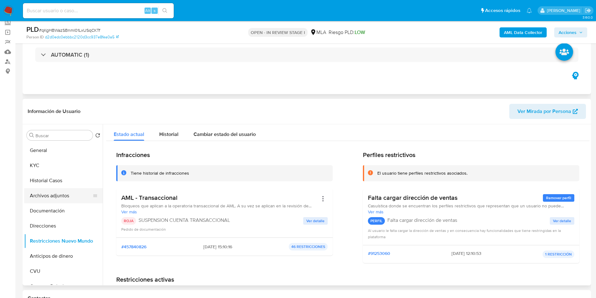
click at [45, 196] on button "Archivos adjuntos" at bounding box center [61, 195] width 74 height 15
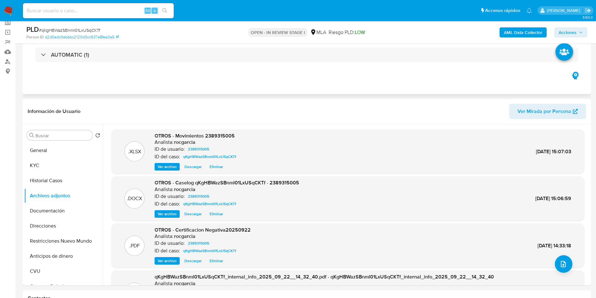
click at [570, 29] on span "Acciones" at bounding box center [568, 32] width 18 height 10
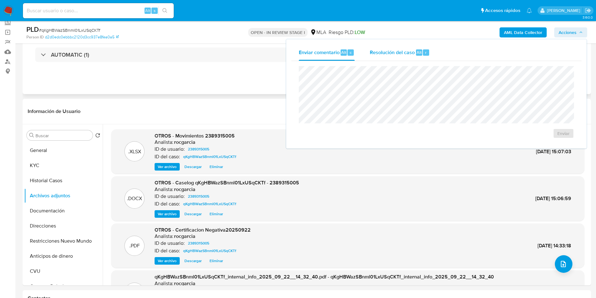
click at [417, 56] on div "Resolución del caso Alt r" at bounding box center [400, 52] width 60 height 16
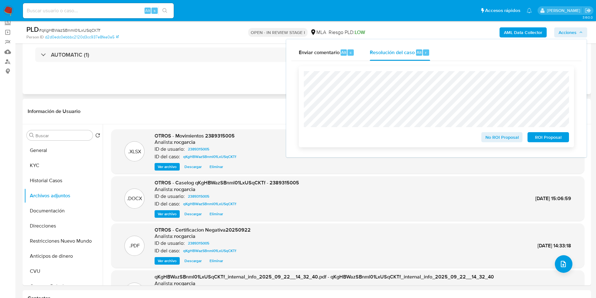
click at [547, 141] on span "ROI Proposal" at bounding box center [548, 137] width 33 height 9
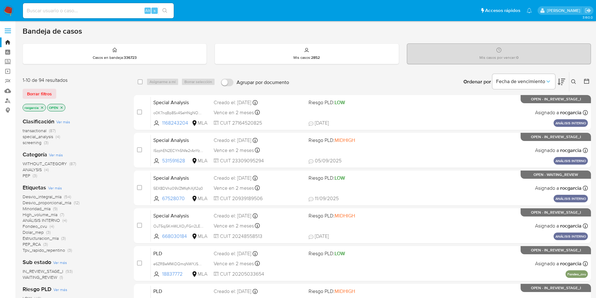
click at [571, 78] on button at bounding box center [574, 82] width 10 height 8
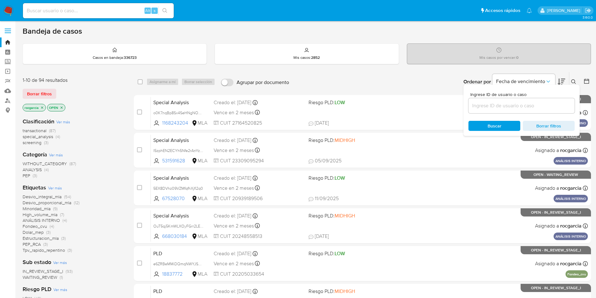
click at [488, 101] on div at bounding box center [521, 105] width 106 height 15
click at [490, 103] on input at bounding box center [521, 105] width 106 height 8
paste input "1769150123"
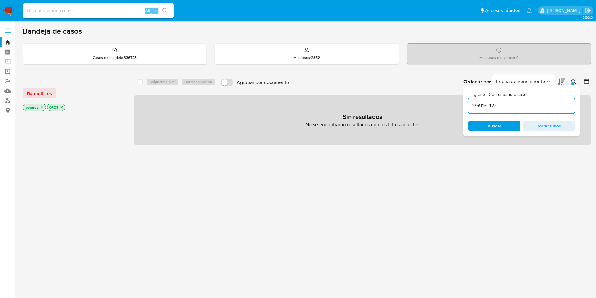
click at [534, 104] on input "1769150123" at bounding box center [521, 105] width 106 height 8
type input "1769150123"
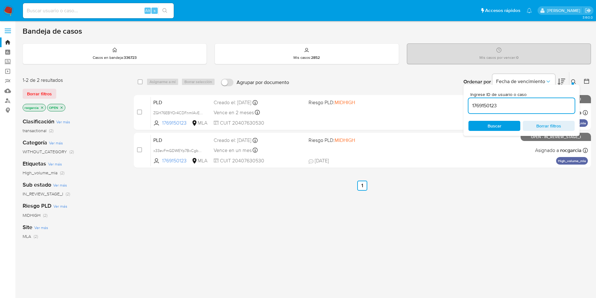
click at [571, 77] on div "Ingrese ID de usuario o caso 1769150123 Buscar Borrar filtros" at bounding box center [574, 81] width 11 height 19
drag, startPoint x: 580, startPoint y: 74, endPoint x: 576, endPoint y: 76, distance: 4.4
click at [577, 74] on div "Ordenar por Fecha de vencimiento No es posible ordenar los resultados mientras …" at bounding box center [441, 81] width 299 height 19
drag, startPoint x: 573, startPoint y: 79, endPoint x: 568, endPoint y: 83, distance: 6.1
click at [572, 80] on icon at bounding box center [573, 81] width 5 height 5
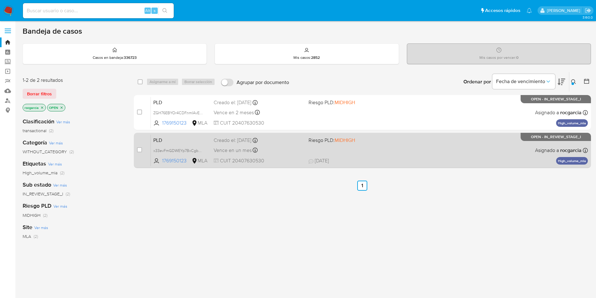
click at [401, 152] on div "PLD x33evFmGDWEYp7BxCgbww7MA 1769150123 MLA Riesgo PLD: MIDHIGH Creado el: [DAT…" at bounding box center [369, 150] width 437 height 32
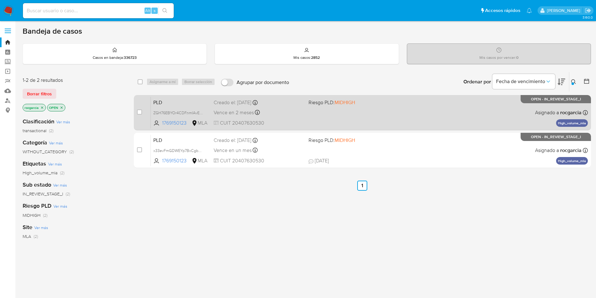
click at [412, 105] on div "PLD ZGH76EBYOr4CDFnmIAvEhVuy 1769150123 MLA Riesgo PLD: MIDHIGH Creado el: [DAT…" at bounding box center [369, 112] width 437 height 32
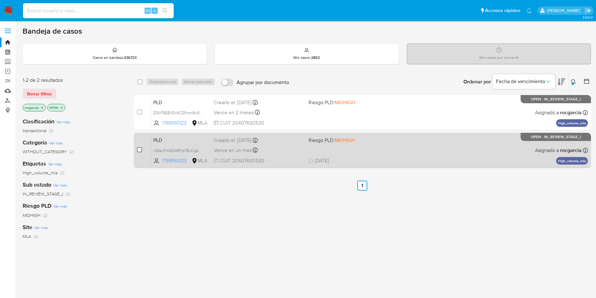
click at [141, 149] on input "checkbox" at bounding box center [139, 149] width 5 height 5
checkbox input "true"
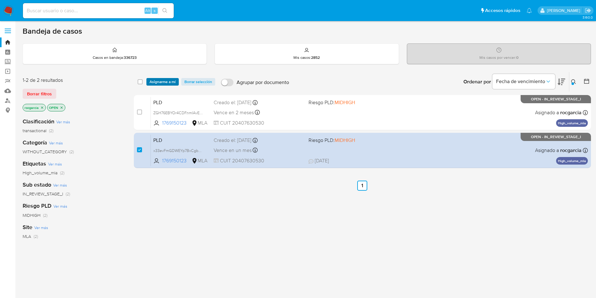
drag, startPoint x: 162, startPoint y: 89, endPoint x: 164, endPoint y: 81, distance: 8.4
click at [163, 88] on div "select-all-cases-checkbox Asignarme a mí Borrar selección Agrupar por documento…" at bounding box center [362, 81] width 457 height 19
click at [164, 81] on span "Asignarme a mí" at bounding box center [163, 82] width 26 height 6
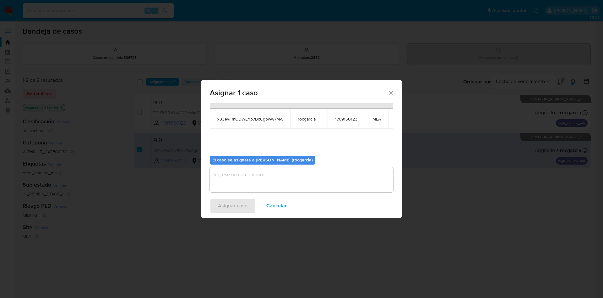
scroll to position [40, 0]
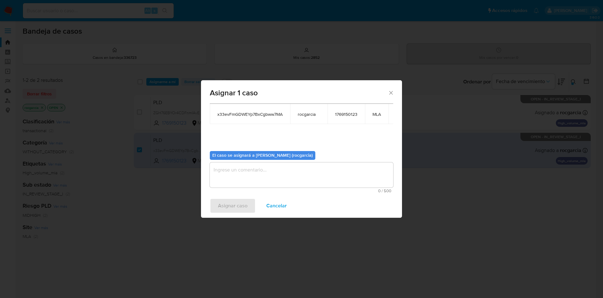
click at [225, 174] on textarea "assign-modal" at bounding box center [301, 174] width 183 height 25
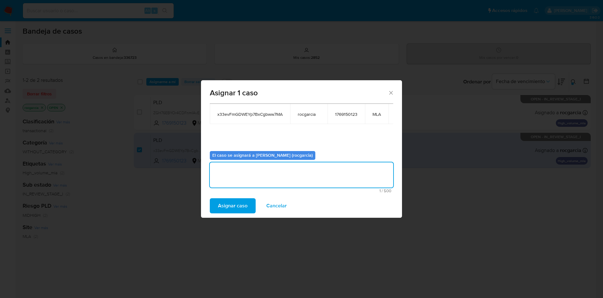
click at [227, 209] on span "Asignar caso" at bounding box center [233, 206] width 30 height 14
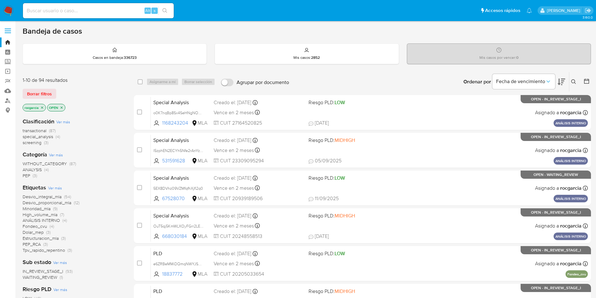
click at [578, 83] on button at bounding box center [574, 82] width 10 height 8
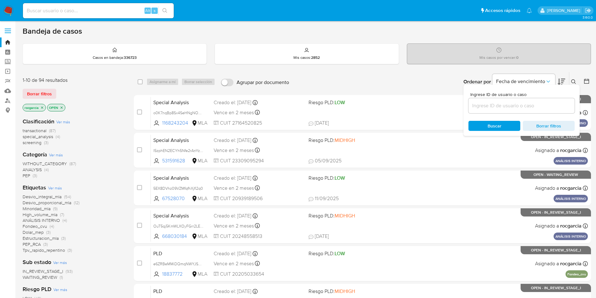
click at [495, 110] on div at bounding box center [521, 105] width 106 height 15
click at [494, 106] on input at bounding box center [521, 105] width 106 height 8
paste input "ZGH76EBYOr4CDFnmIAvEhVuy"
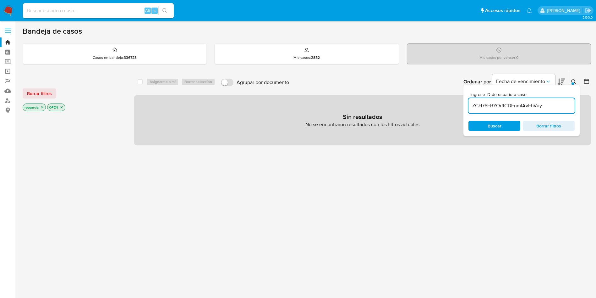
click at [556, 107] on input "ZGH76EBYOr4CDFnmIAvEhVuy" at bounding box center [521, 105] width 106 height 8
type input "ZGH76EBYOr4CDFnmIAvEhVuy"
click at [42, 108] on icon "close-filter" at bounding box center [42, 107] width 4 height 4
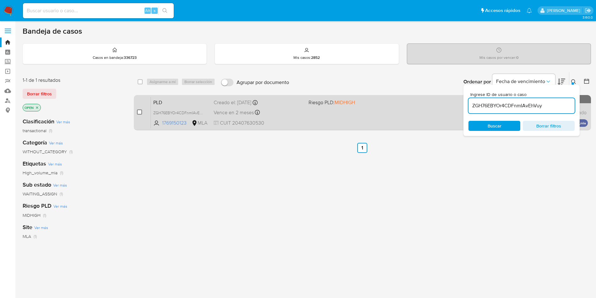
click at [141, 112] on input "checkbox" at bounding box center [139, 111] width 5 height 5
checkbox input "true"
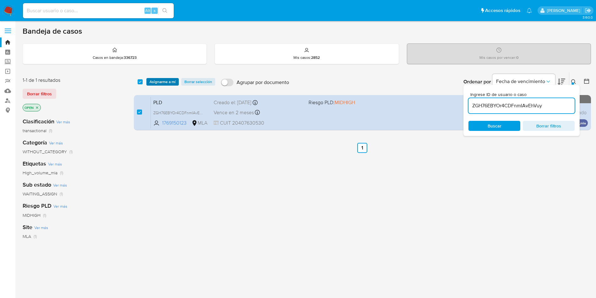
click at [158, 80] on span "Asignarme a mí" at bounding box center [163, 82] width 26 height 6
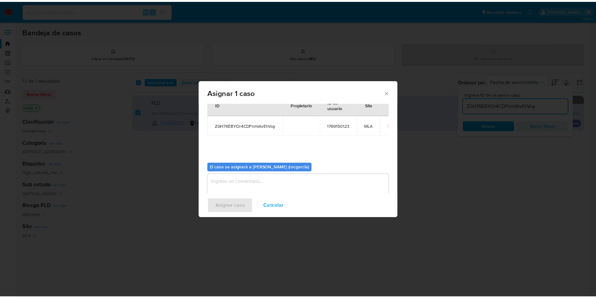
scroll to position [33, 0]
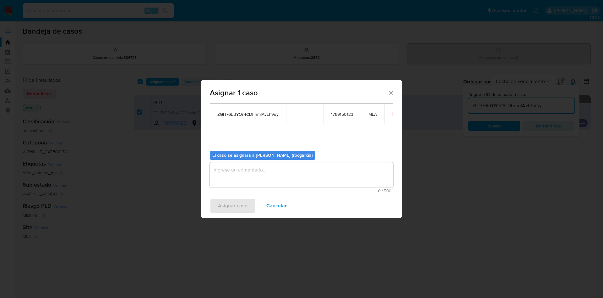
click at [263, 166] on textarea "assign-modal" at bounding box center [301, 174] width 183 height 25
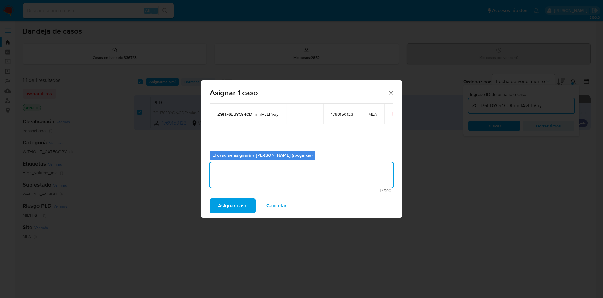
click at [236, 205] on span "Asignar caso" at bounding box center [233, 206] width 30 height 14
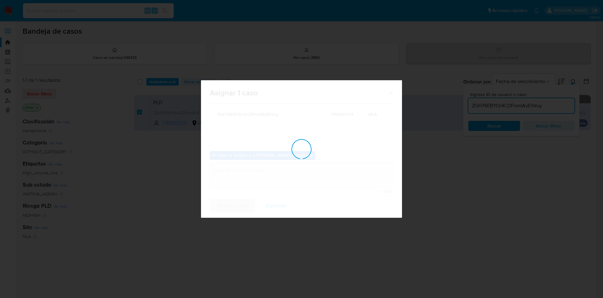
checkbox input "false"
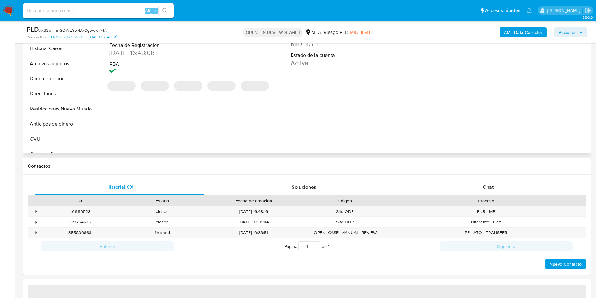
select select "10"
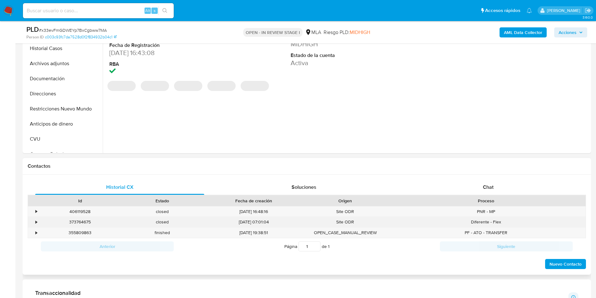
scroll to position [189, 0]
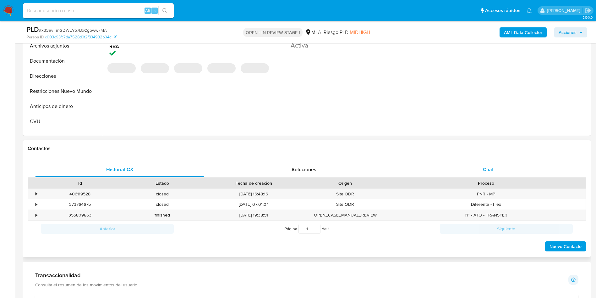
click at [402, 171] on span "Chat" at bounding box center [488, 169] width 11 height 7
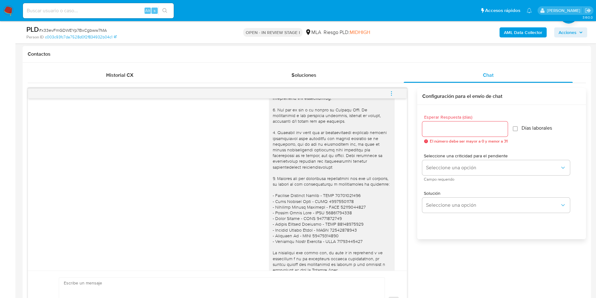
scroll to position [93, 0]
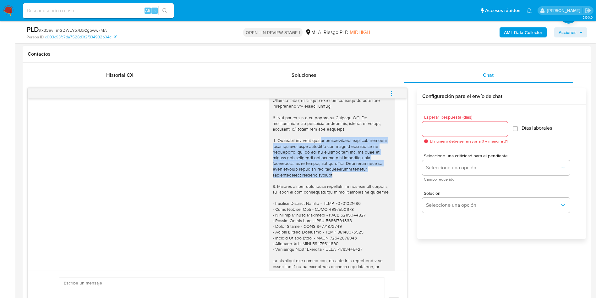
drag, startPoint x: 322, startPoint y: 138, endPoint x: 328, endPoint y: 174, distance: 36.7
click at [328, 174] on div at bounding box center [332, 208] width 118 height 257
copy div "la documentación aportada resulta insuficiente para respaldar los fondos operad…"
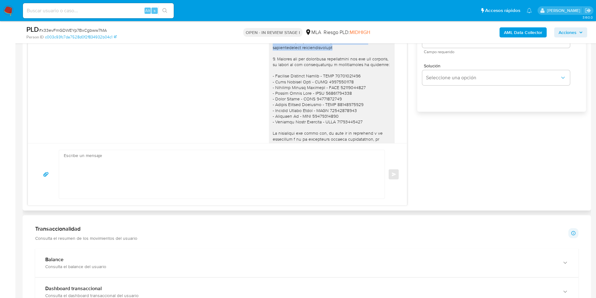
scroll to position [377, 0]
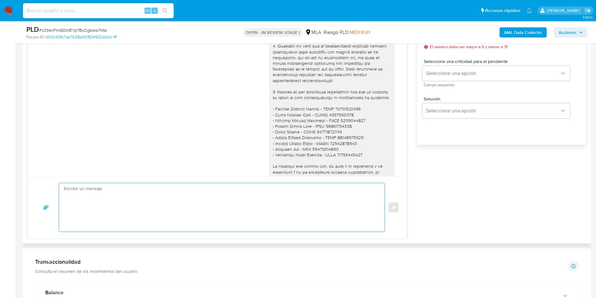
click at [114, 198] on textarea at bounding box center [220, 207] width 313 height 48
paste textarea "la documentación aportada resulta insuficiente para respaldar los fondos operad…"
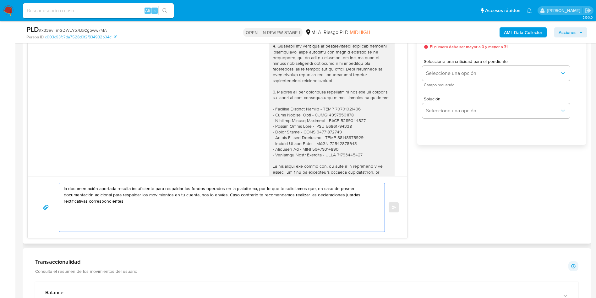
click at [64, 189] on textarea "la documentación aportada resulta insuficiente para respaldar los fondos operad…" at bounding box center [220, 207] width 313 height 48
paste textarea "Muchas gracias por la respuesta. Analizamos tu caso y notamos que la informació…"
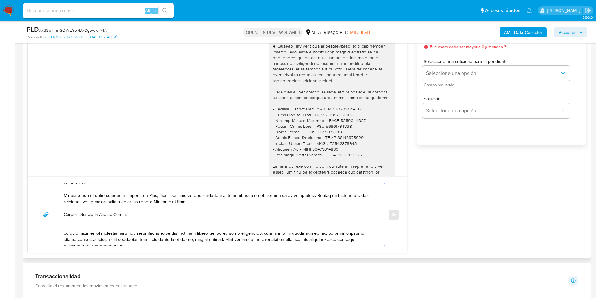
scroll to position [55, 0]
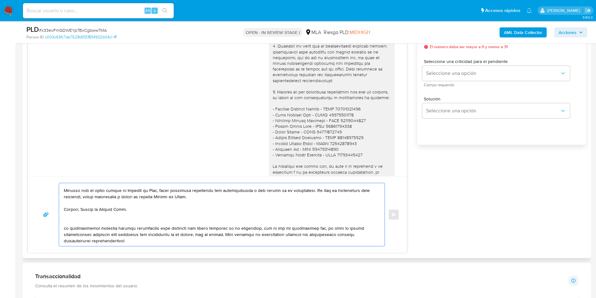
drag, startPoint x: 64, startPoint y: 223, endPoint x: 254, endPoint y: 233, distance: 189.7
click at [254, 198] on textarea at bounding box center [220, 214] width 313 height 63
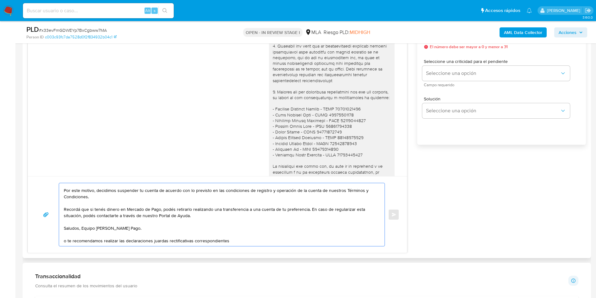
scroll to position [36, 0]
click at [119, 198] on textarea "Muchas gracias por la respuesta. Analizamos tu caso y notamos que la informació…" at bounding box center [220, 214] width 313 height 63
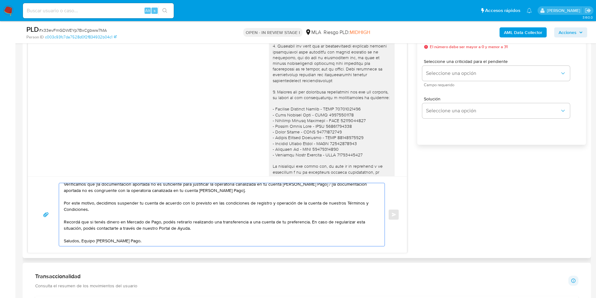
scroll to position [0, 0]
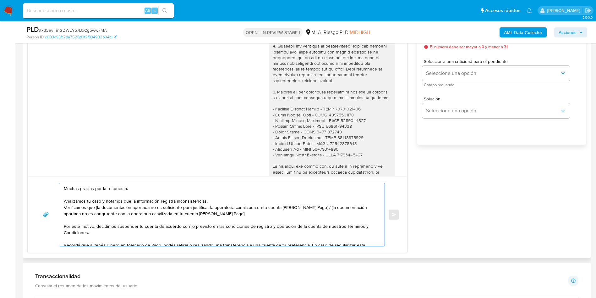
drag, startPoint x: 72, startPoint y: 201, endPoint x: 138, endPoint y: 202, distance: 66.3
click at [138, 198] on textarea "Muchas gracias por la respuesta. Analizamos tu caso y notamos que la informació…" at bounding box center [220, 214] width 313 height 63
click at [96, 198] on textarea "Muchas gracias por la respuesta. Analizamos tu caso y notamos que la informació…" at bounding box center [220, 214] width 313 height 63
drag, startPoint x: 314, startPoint y: 208, endPoint x: 320, endPoint y: 213, distance: 7.1
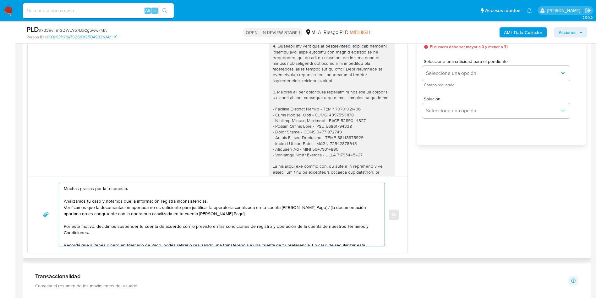
click at [320, 198] on textarea "Muchas gracias por la respuesta. Analizamos tu caso y notamos que la informació…" at bounding box center [220, 214] width 313 height 63
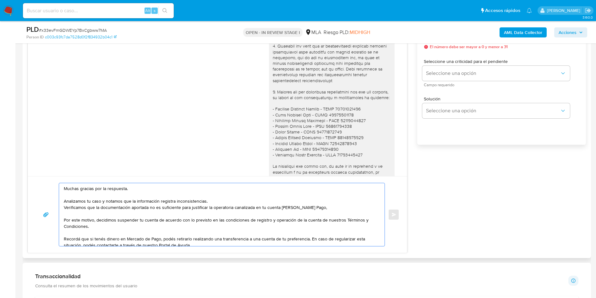
paste textarea "te recomendamos realizar las declaraciones juardas rectificativas correspondien…"
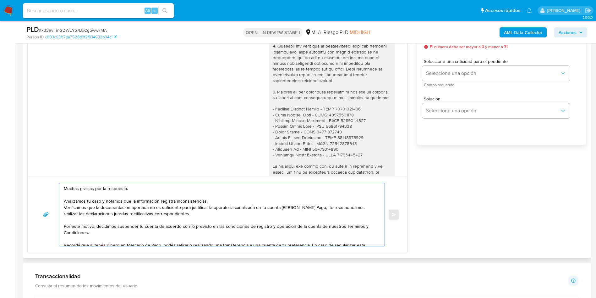
click at [316, 198] on textarea "Muchas gracias por la respuesta. Analizamos tu caso y notamos que la informació…" at bounding box center [220, 214] width 313 height 63
click at [204, 198] on textarea "Muchas gracias por la respuesta. Analizamos tu caso y notamos que la informació…" at bounding box center [220, 214] width 313 height 63
click at [318, 198] on textarea "Muchas gracias por la respuesta. Analizamos tu caso y notamos que la informació…" at bounding box center [220, 214] width 313 height 63
click at [95, 198] on textarea "Muchas gracias por la respuesta. Analizamos tu caso y notamos que la informació…" at bounding box center [220, 214] width 313 height 63
click at [122, 198] on textarea "Muchas gracias por la respuesta. Analizamos tu caso y notamos que la informació…" at bounding box center [220, 214] width 313 height 63
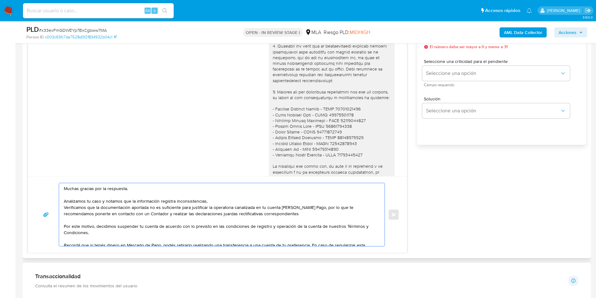
click at [151, 198] on textarea "Muchas gracias por la respuesta. Analizamos tu caso y notamos que la informació…" at bounding box center [220, 214] width 313 height 63
click at [306, 198] on textarea "Muchas gracias por la respuesta. Analizamos tu caso y notamos que la informació…" at bounding box center [220, 214] width 313 height 63
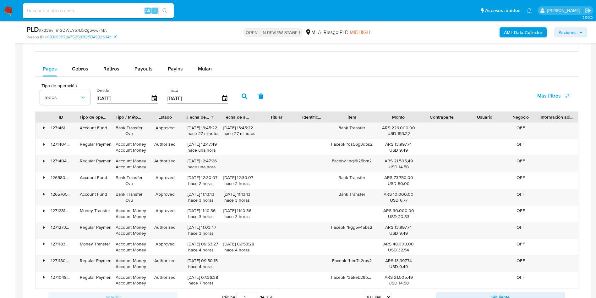
scroll to position [660, 0]
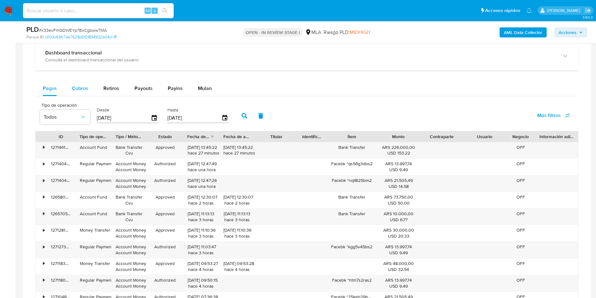
type textarea "Muchas gracias por la respuesta. Analizamos tu caso y notamos que la informació…"
click at [82, 94] on div "Cobros" at bounding box center [80, 88] width 16 height 15
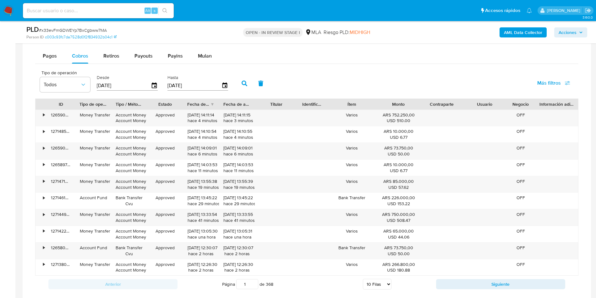
scroll to position [707, 0]
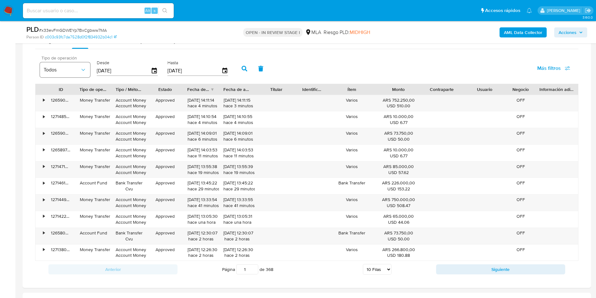
click at [54, 75] on button "Todos" at bounding box center [65, 69] width 50 height 15
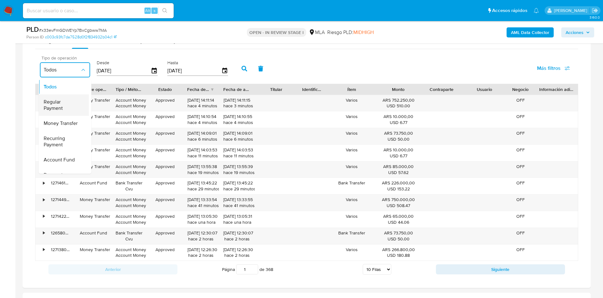
click at [63, 100] on span "Regular Payment" at bounding box center [62, 105] width 36 height 13
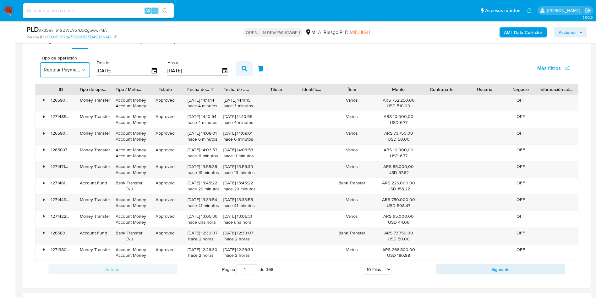
click at [244, 73] on button "button" at bounding box center [244, 68] width 16 height 15
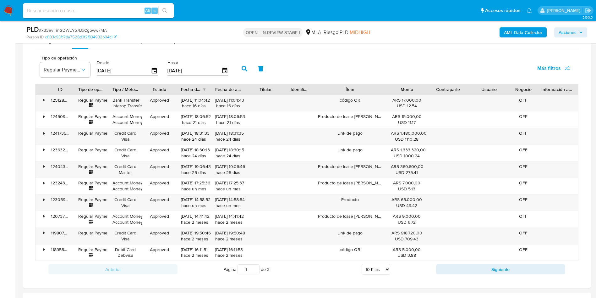
drag, startPoint x: 378, startPoint y: 90, endPoint x: 395, endPoint y: 93, distance: 17.2
click at [395, 93] on div "ID Tipo de operación Tipo / Método Estado Fecha de creación Fecha de aprobación…" at bounding box center [307, 89] width 543 height 11
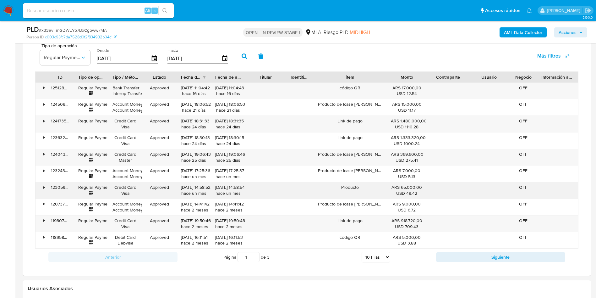
scroll to position [732, 0]
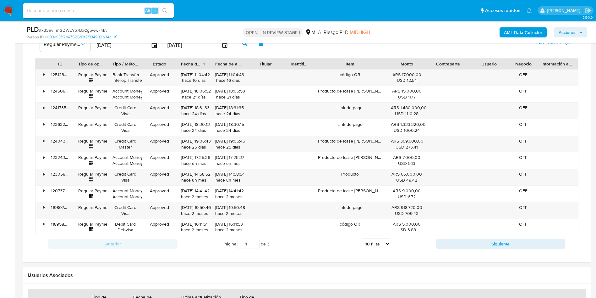
click at [372, 198] on select "5 Filas 10 Filas 20 Filas 25 Filas 50 Filas 100 Filas" at bounding box center [376, 243] width 29 height 11
select select "100"
click at [362, 198] on select "5 Filas 10 Filas 20 Filas 25 Filas 50 Filas 100 Filas" at bounding box center [376, 243] width 29 height 11
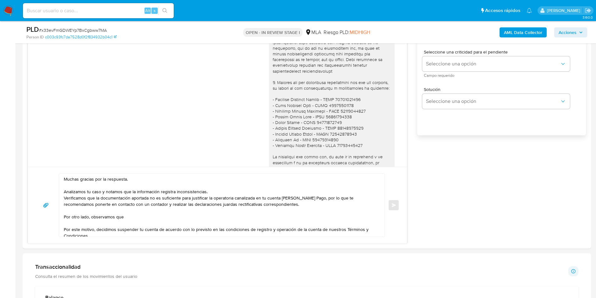
scroll to position [355, 0]
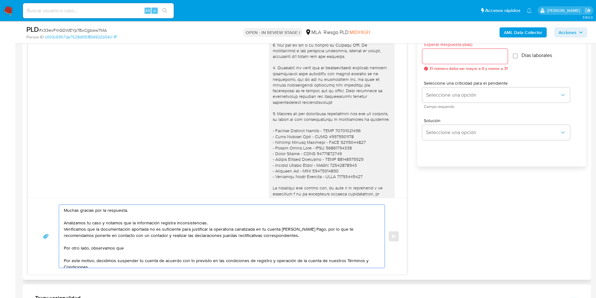
click at [145, 198] on textarea "Muchas gracias por la respuesta. Analizamos tu caso y notamos que la informació…" at bounding box center [220, 236] width 313 height 63
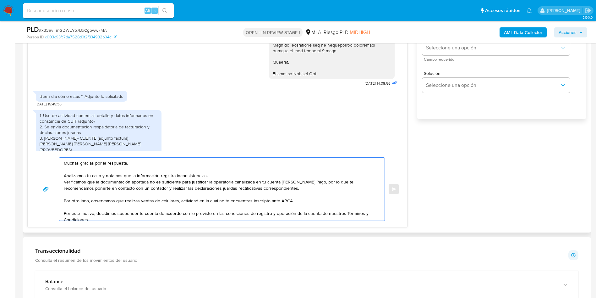
scroll to position [329, 0]
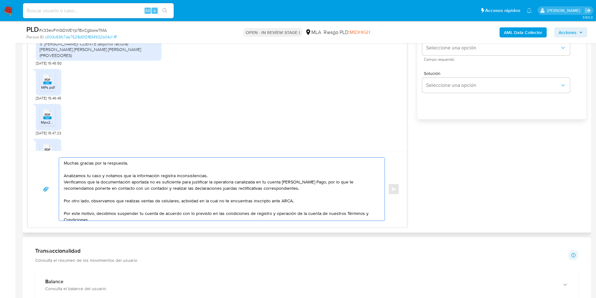
drag, startPoint x: 77, startPoint y: 201, endPoint x: 151, endPoint y: 203, distance: 74.2
click at [151, 198] on textarea "Muchas gracias por la respuesta. Analizamos tu caso y notamos que la informació…" at bounding box center [220, 188] width 313 height 63
drag, startPoint x: 175, startPoint y: 201, endPoint x: 210, endPoint y: 201, distance: 34.9
click at [210, 198] on textarea "Muchas gracias por la respuesta. Analizamos tu caso y notamos que la informació…" at bounding box center [220, 188] width 313 height 63
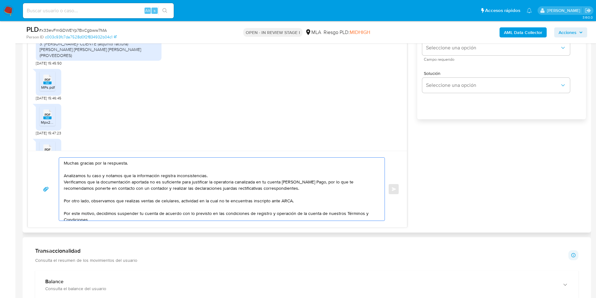
click at [210, 198] on textarea "Muchas gracias por la respuesta. Analizamos tu caso y notamos que la informació…" at bounding box center [220, 188] width 313 height 63
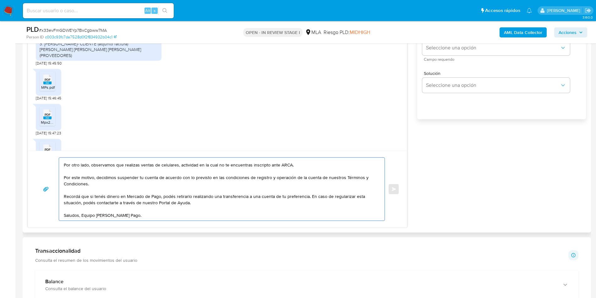
drag, startPoint x: 112, startPoint y: 189, endPoint x: 154, endPoint y: 204, distance: 44.6
click at [154, 198] on textarea "Muchas gracias por la respuesta. Analizamos tu caso y notamos que la informació…" at bounding box center [220, 188] width 313 height 63
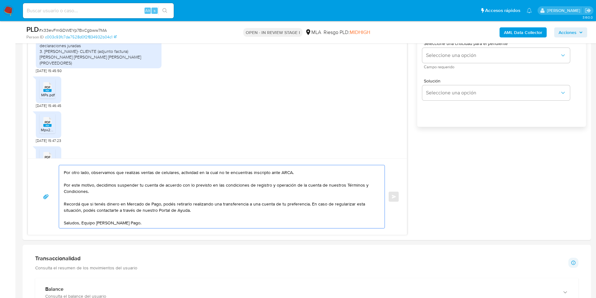
scroll to position [308, 0]
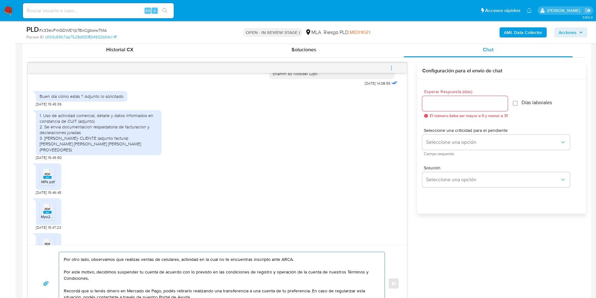
type textarea "Muchas gracias por la respuesta. Analizamos tu caso y notamos que la informació…"
click at [402, 107] on input "Esperar Respuesta (días)" at bounding box center [464, 103] width 85 height 8
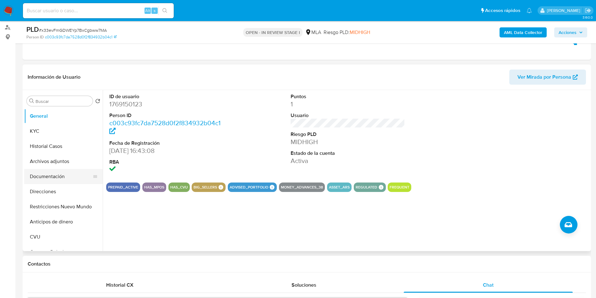
scroll to position [73, 0]
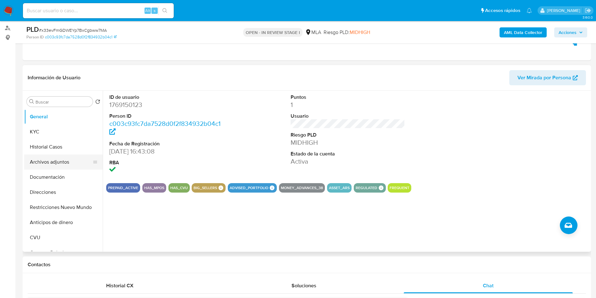
type input "0"
click at [47, 160] on button "Archivos adjuntos" at bounding box center [61, 161] width 74 height 15
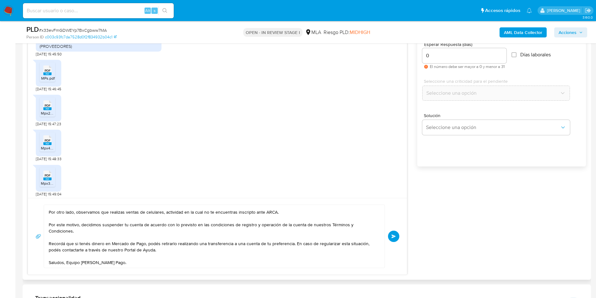
scroll to position [423, 0]
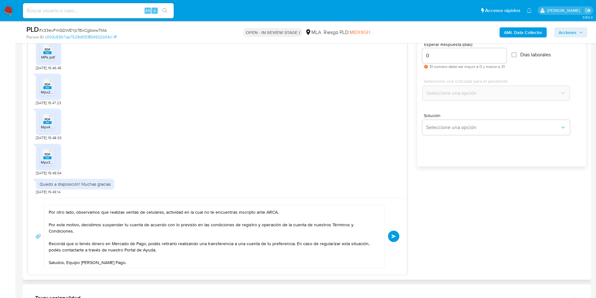
click at [392, 198] on button "Enviar" at bounding box center [393, 235] width 11 height 11
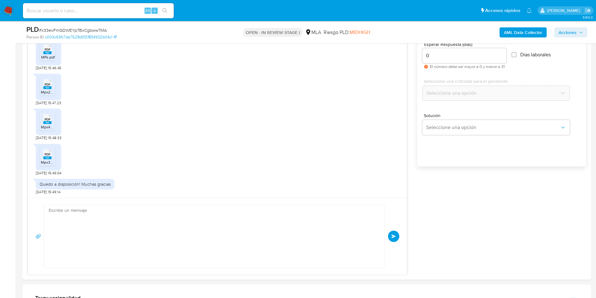
scroll to position [573, 0]
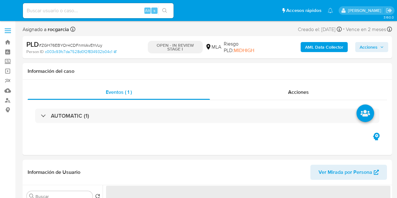
select select "10"
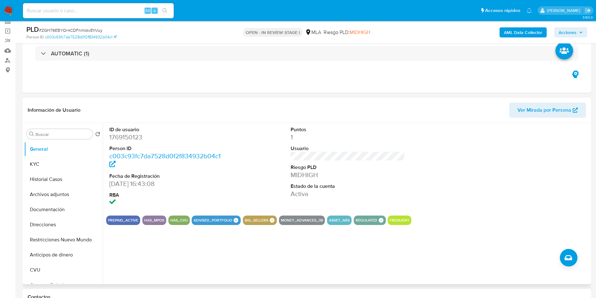
scroll to position [94, 0]
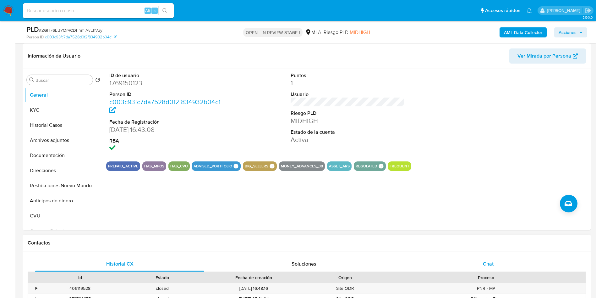
click at [397, 198] on span "Chat" at bounding box center [488, 263] width 11 height 7
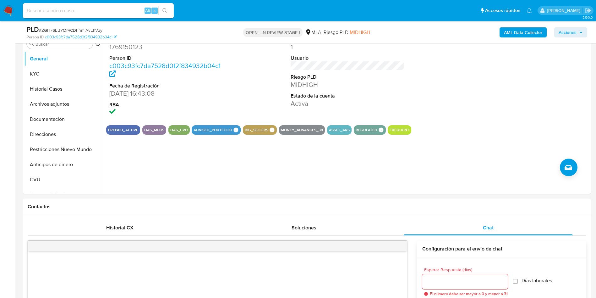
scroll to position [0, 0]
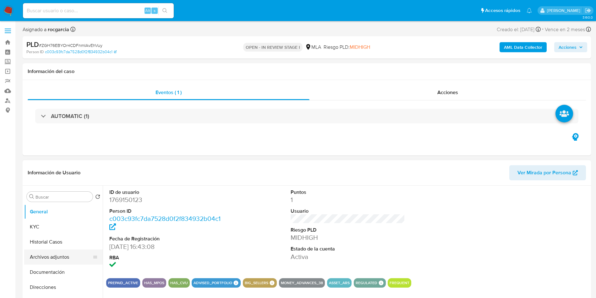
click at [39, 198] on button "Archivos adjuntos" at bounding box center [61, 256] width 74 height 15
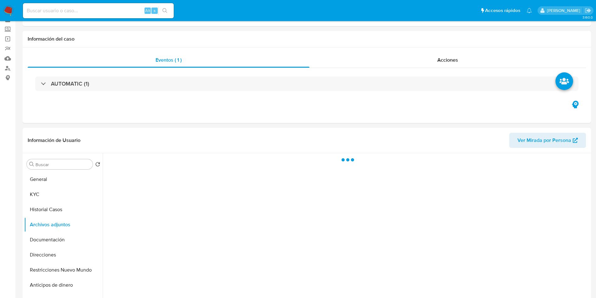
scroll to position [47, 0]
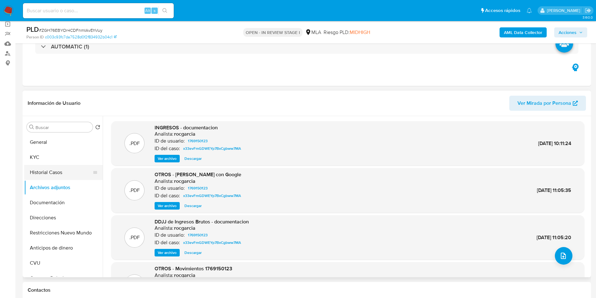
click at [49, 175] on button "Historial Casos" at bounding box center [61, 172] width 74 height 15
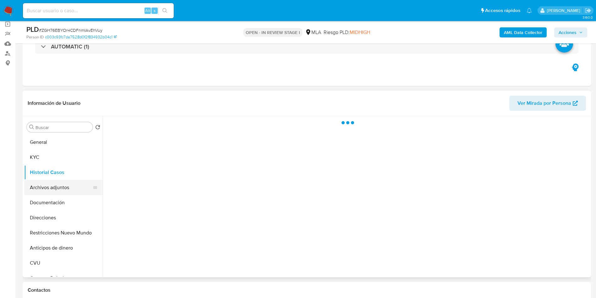
click at [51, 189] on button "Archivos adjuntos" at bounding box center [61, 187] width 74 height 15
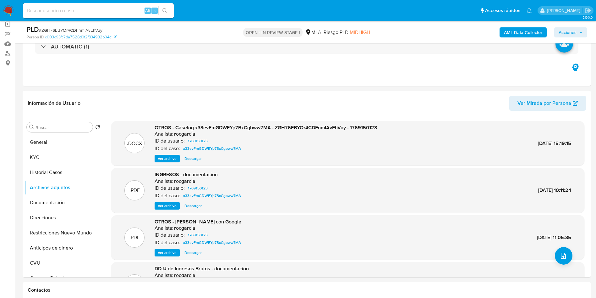
click at [397, 32] on b "AML Data Collector" at bounding box center [523, 32] width 38 height 10
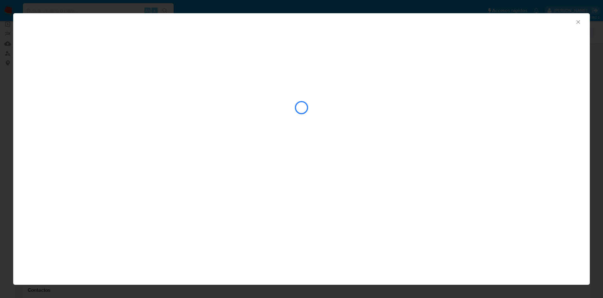
click at [397, 23] on icon "Cerrar ventana" at bounding box center [577, 21] width 3 height 3
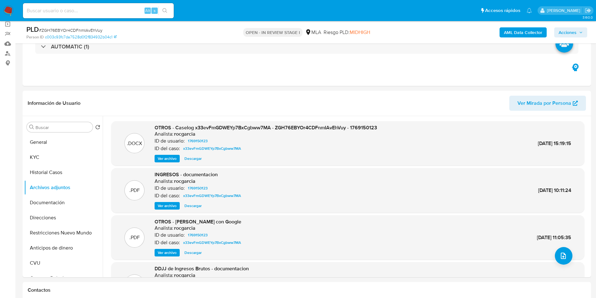
click at [397, 36] on span "Acciones" at bounding box center [568, 32] width 18 height 10
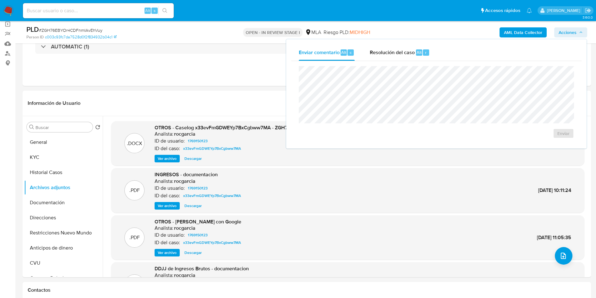
click at [397, 64] on div "Enviar" at bounding box center [436, 102] width 290 height 82
click at [397, 52] on span "Resolución del caso" at bounding box center [392, 51] width 45 height 7
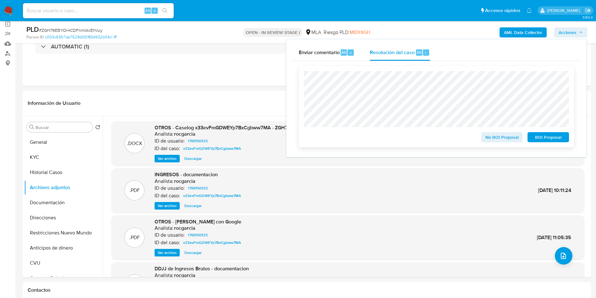
click at [397, 141] on span "ROI Proposal" at bounding box center [548, 137] width 33 height 9
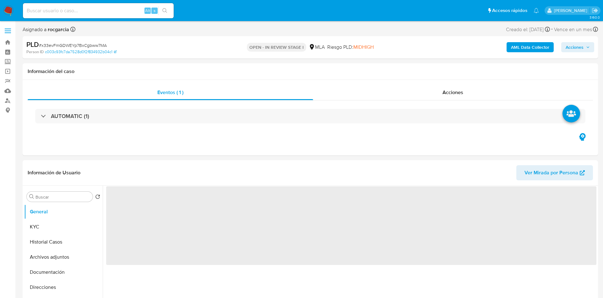
select select "10"
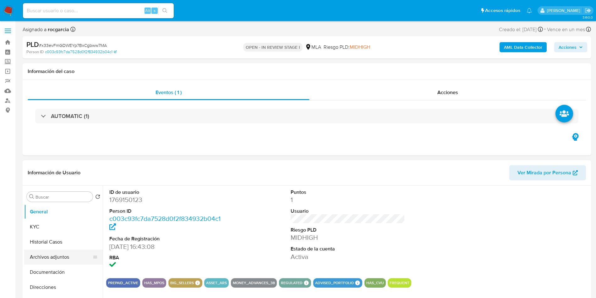
click at [41, 254] on button "Archivos adjuntos" at bounding box center [61, 256] width 74 height 15
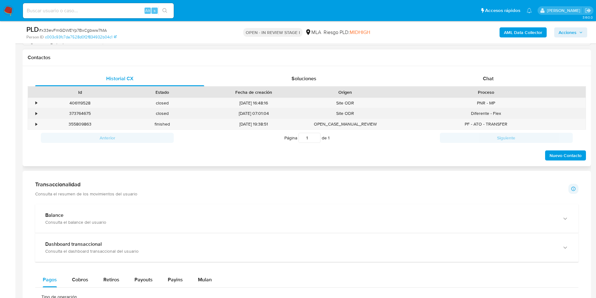
scroll to position [283, 0]
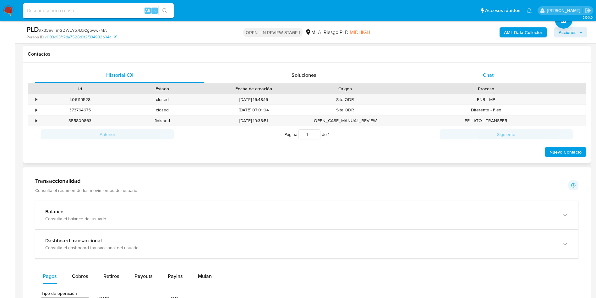
click at [493, 71] on span "Chat" at bounding box center [488, 74] width 11 height 7
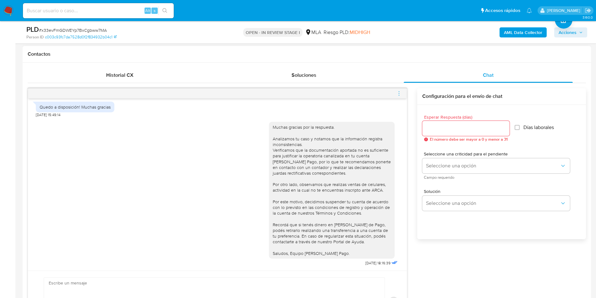
click at [397, 87] on span "menu-action" at bounding box center [399, 93] width 6 height 15
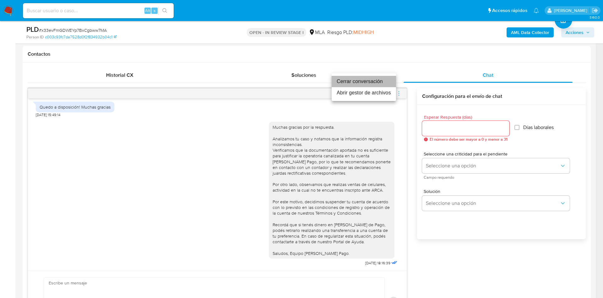
click at [371, 80] on li "Cerrar conversación" at bounding box center [364, 81] width 64 height 11
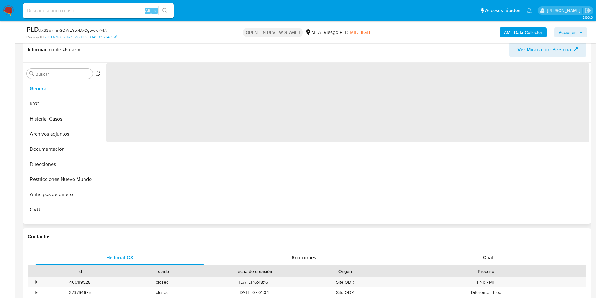
scroll to position [141, 0]
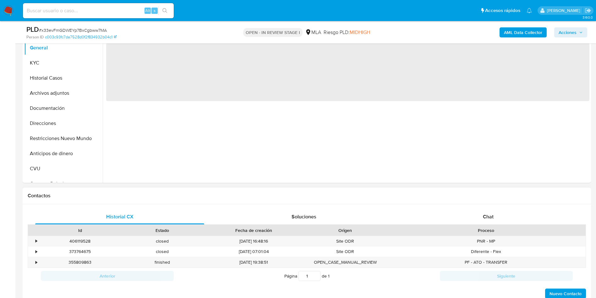
select select "10"
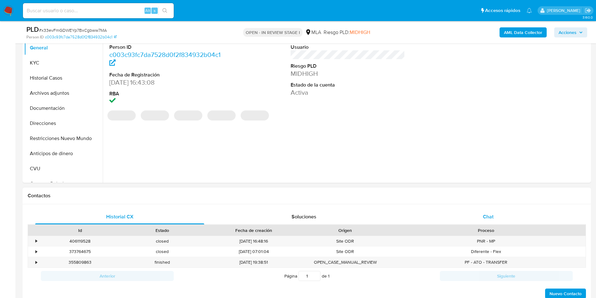
click at [492, 222] on div "Chat" at bounding box center [488, 216] width 169 height 15
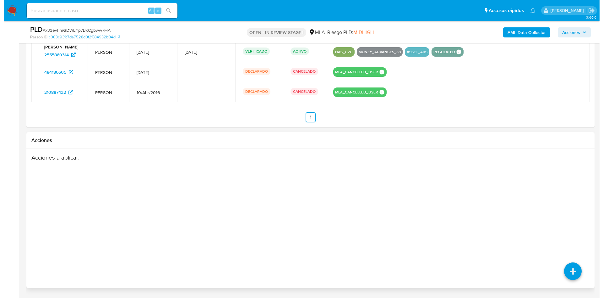
scroll to position [1095, 0]
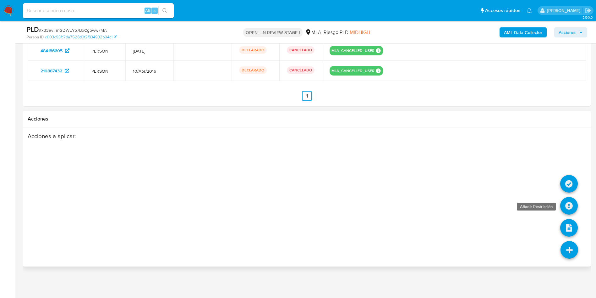
click at [569, 212] on icon at bounding box center [569, 206] width 18 height 18
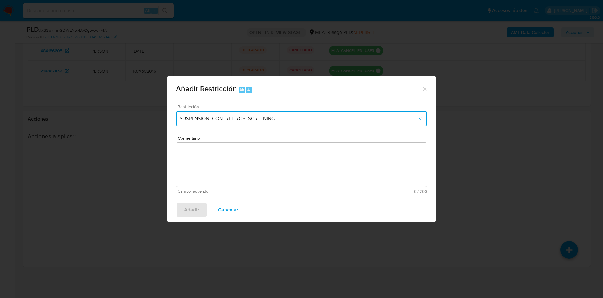
click at [206, 120] on span "SUSPENSION_CON_RETIROS_SCREENING" at bounding box center [299, 118] width 238 height 6
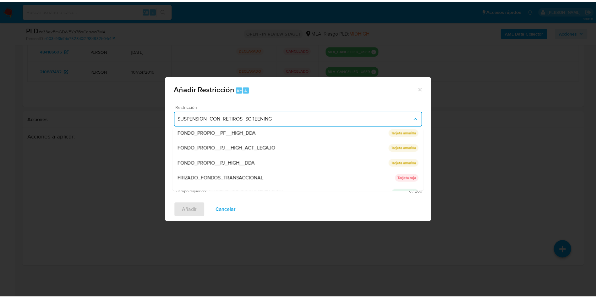
scroll to position [133, 0]
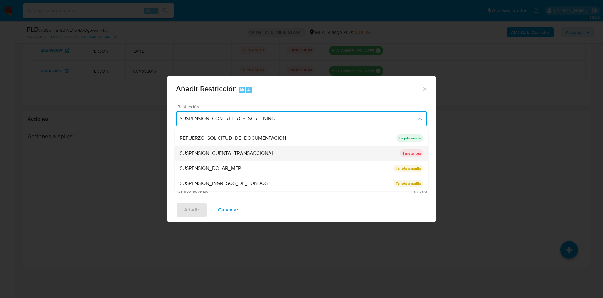
click at [212, 148] on div "SUSPENSION_CUENTA_TRANSACCIONAL" at bounding box center [290, 152] width 220 height 15
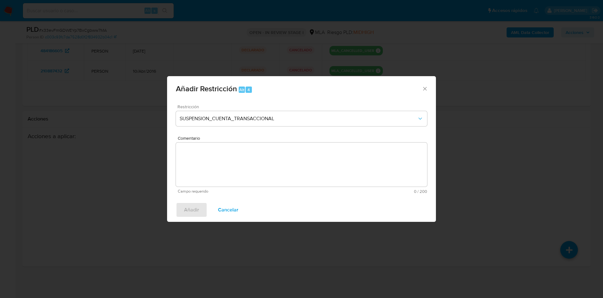
click at [212, 148] on textarea "Comentario" at bounding box center [301, 164] width 251 height 44
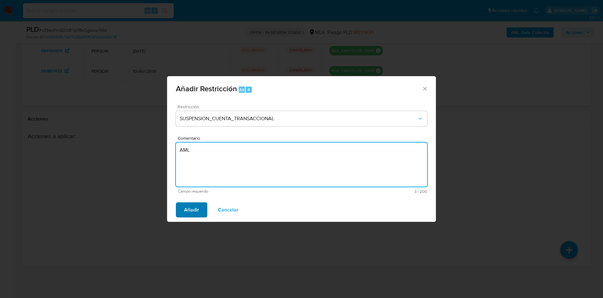
type textarea "AML"
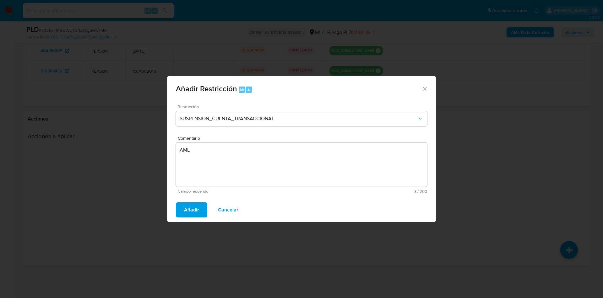
click at [186, 210] on span "Añadir" at bounding box center [191, 210] width 15 height 14
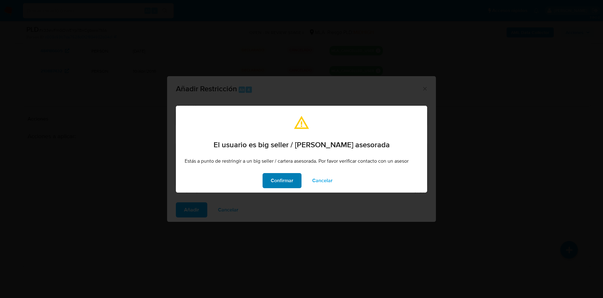
click at [275, 180] on span "Confirmar" at bounding box center [282, 180] width 23 height 14
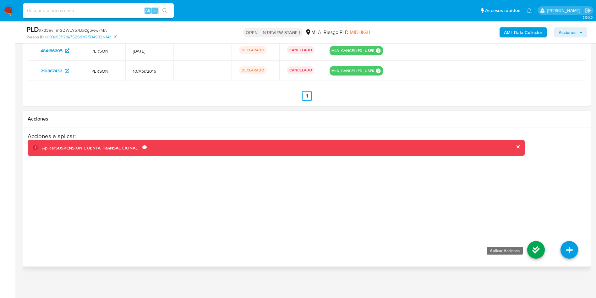
click at [530, 249] on icon at bounding box center [536, 250] width 18 height 18
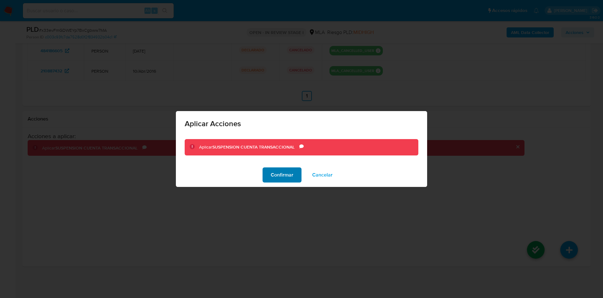
click at [287, 180] on span "Confirmar" at bounding box center [282, 175] width 23 height 14
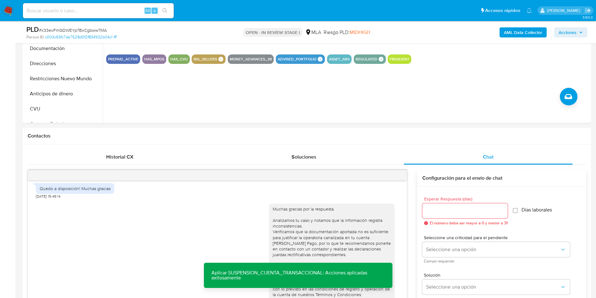
scroll to position [58, 0]
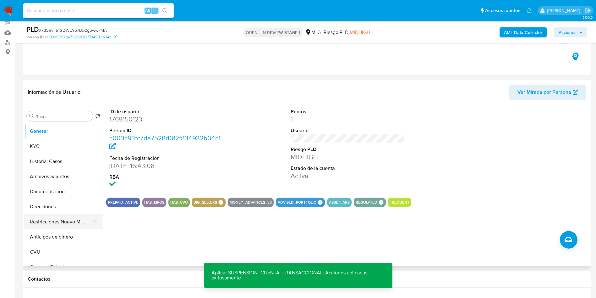
click at [47, 222] on button "Restricciones Nuevo Mundo" at bounding box center [61, 221] width 74 height 15
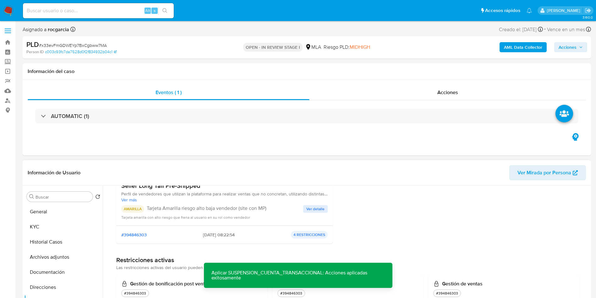
scroll to position [0, 0]
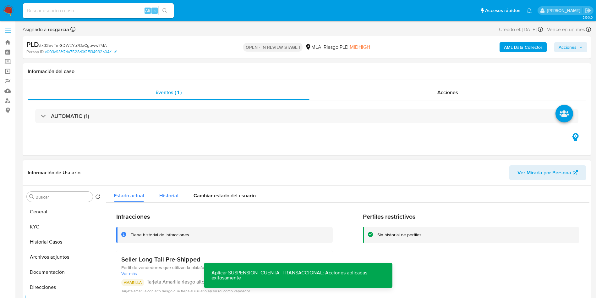
click at [172, 195] on span "Historial" at bounding box center [168, 195] width 19 height 7
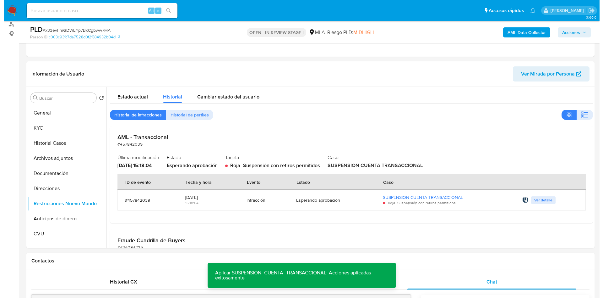
scroll to position [94, 0]
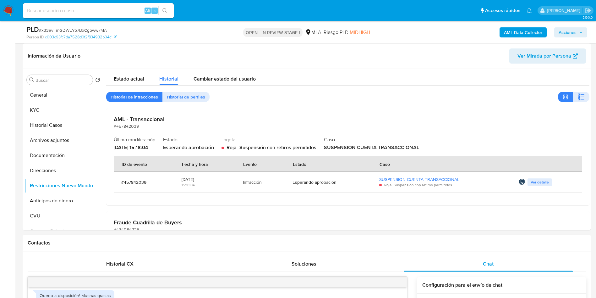
click at [44, 144] on button "Archivos adjuntos" at bounding box center [61, 140] width 74 height 15
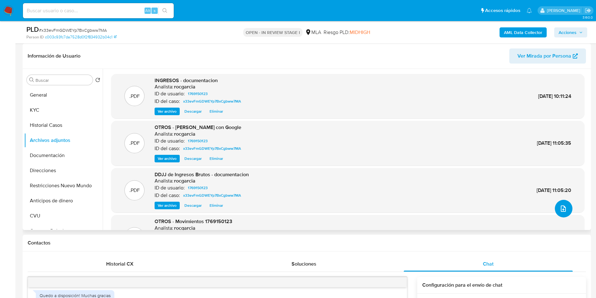
click at [565, 209] on button "upload-file" at bounding box center [564, 208] width 18 height 18
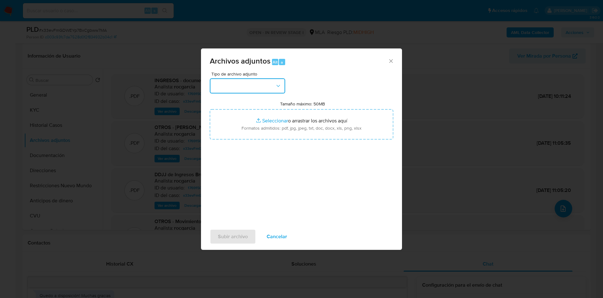
click at [218, 88] on button "button" at bounding box center [247, 85] width 75 height 15
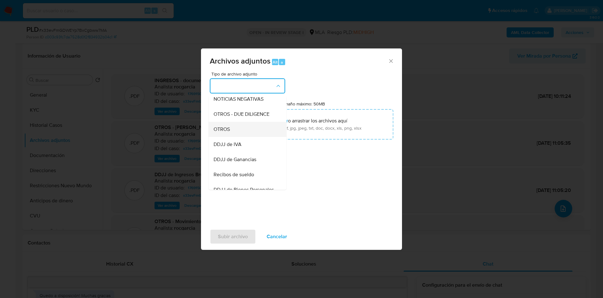
click at [226, 132] on span "OTROS" at bounding box center [222, 129] width 16 height 6
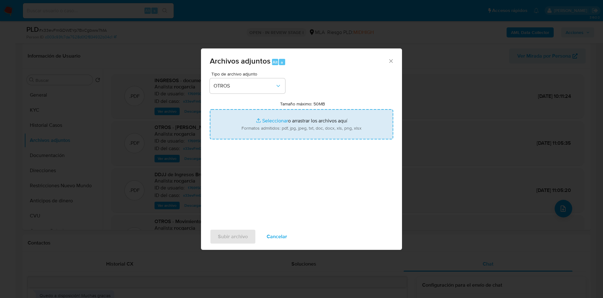
click at [237, 130] on input "Tamaño máximo: 50MB Seleccionar archivos" at bounding box center [301, 124] width 183 height 30
type input "C:\fakepath\Caselog x33evFmGDWEYp7BxCgbww7MA - ZGH76EBYOr4CDFnmIAvEhVuy - 17691…"
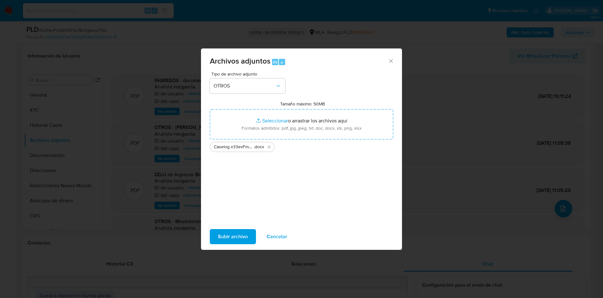
click at [223, 238] on span "Subir archivo" at bounding box center [233, 236] width 30 height 14
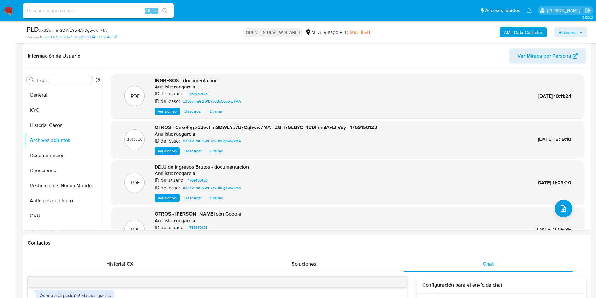
click at [53, 183] on button "Restricciones Nuevo Mundo" at bounding box center [61, 185] width 74 height 15
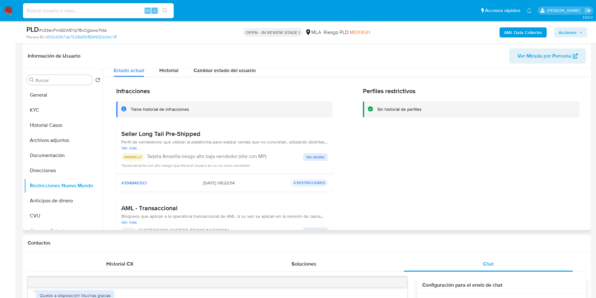
scroll to position [0, 0]
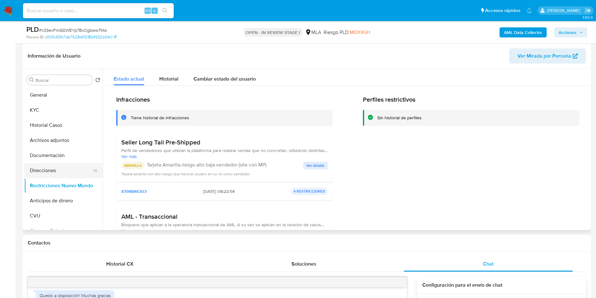
click at [46, 174] on button "Direcciones" at bounding box center [61, 170] width 74 height 15
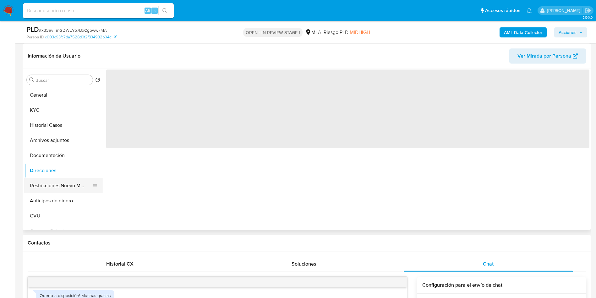
click at [44, 185] on button "Restricciones Nuevo Mundo" at bounding box center [61, 185] width 74 height 15
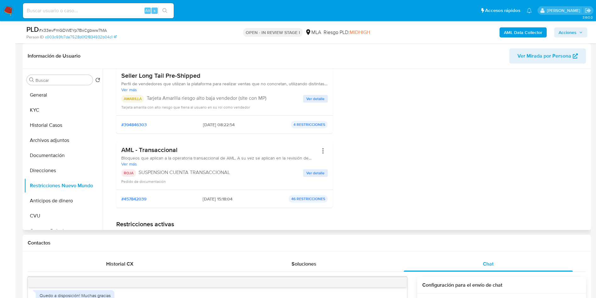
scroll to position [94, 0]
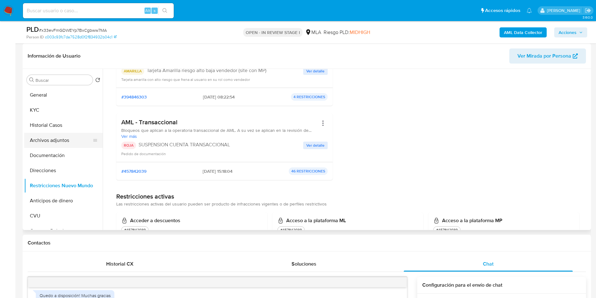
click at [51, 134] on button "Archivos adjuntos" at bounding box center [61, 140] width 74 height 15
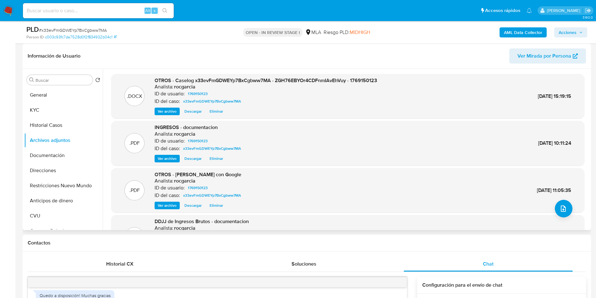
scroll to position [0, 0]
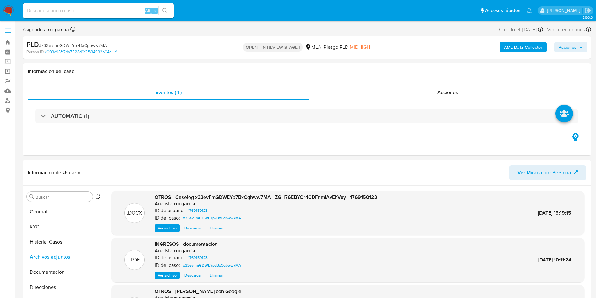
click at [574, 45] on span "Acciones" at bounding box center [568, 47] width 18 height 10
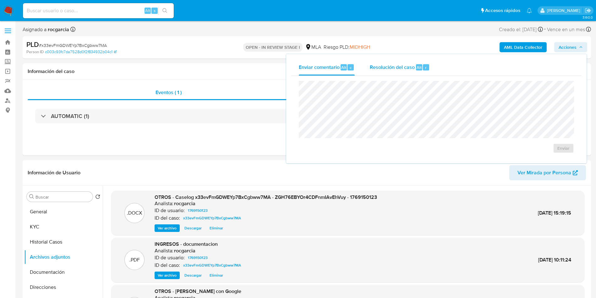
click at [385, 71] on div "Resolución del caso Alt r" at bounding box center [400, 67] width 60 height 16
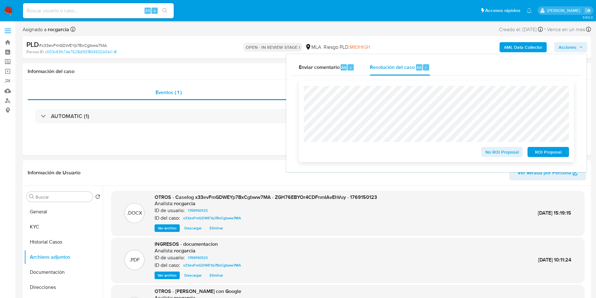
click at [555, 153] on span "ROI Proposal" at bounding box center [548, 151] width 33 height 9
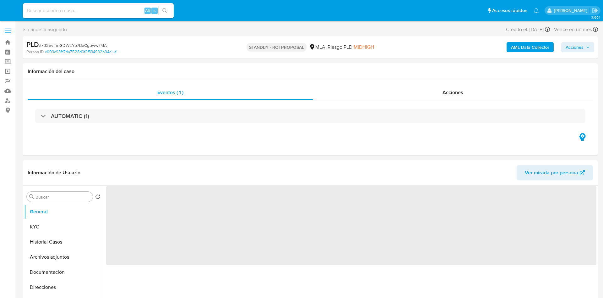
select select "10"
